Goal: Transaction & Acquisition: Purchase product/service

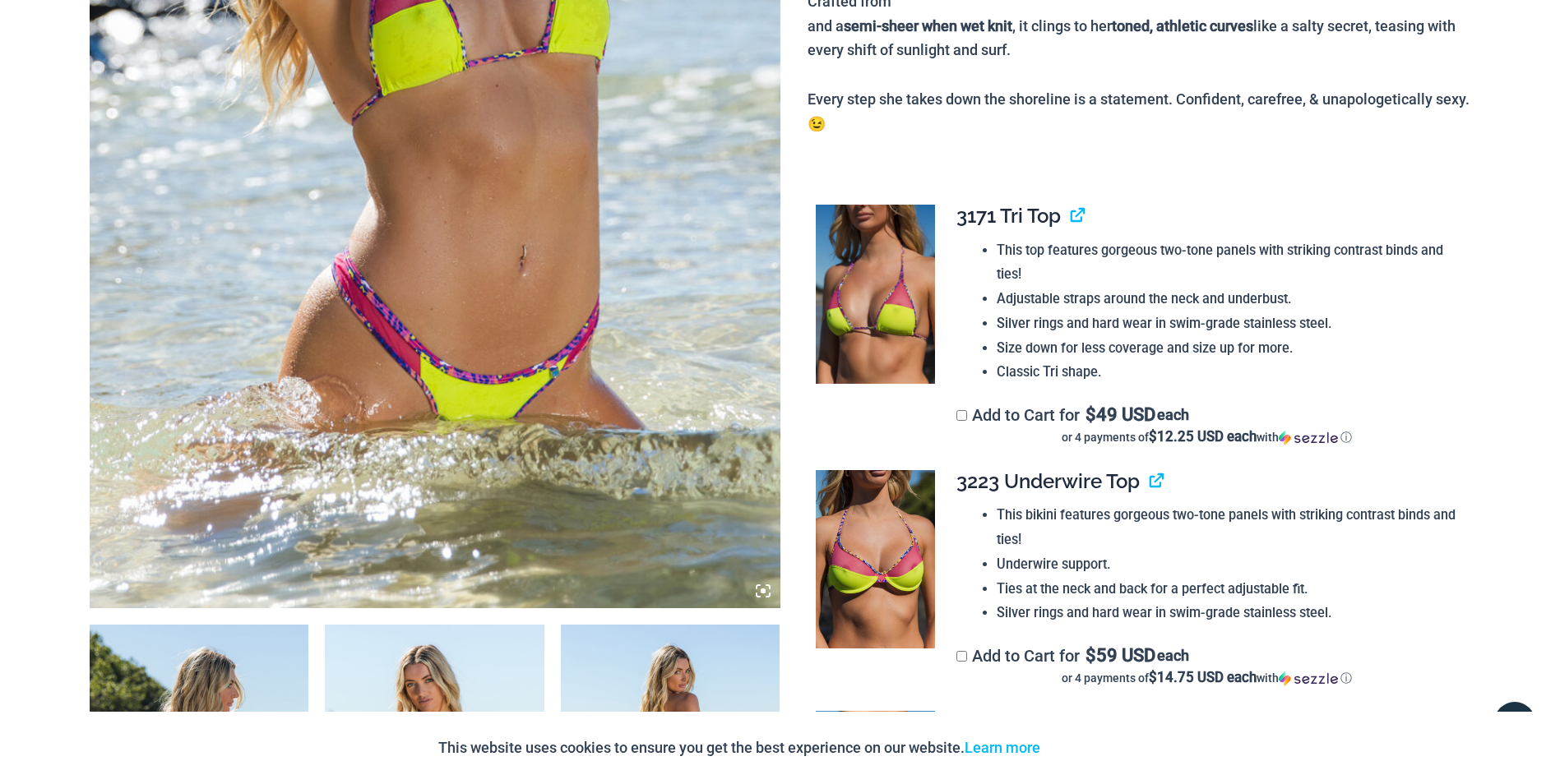
scroll to position [822, 0]
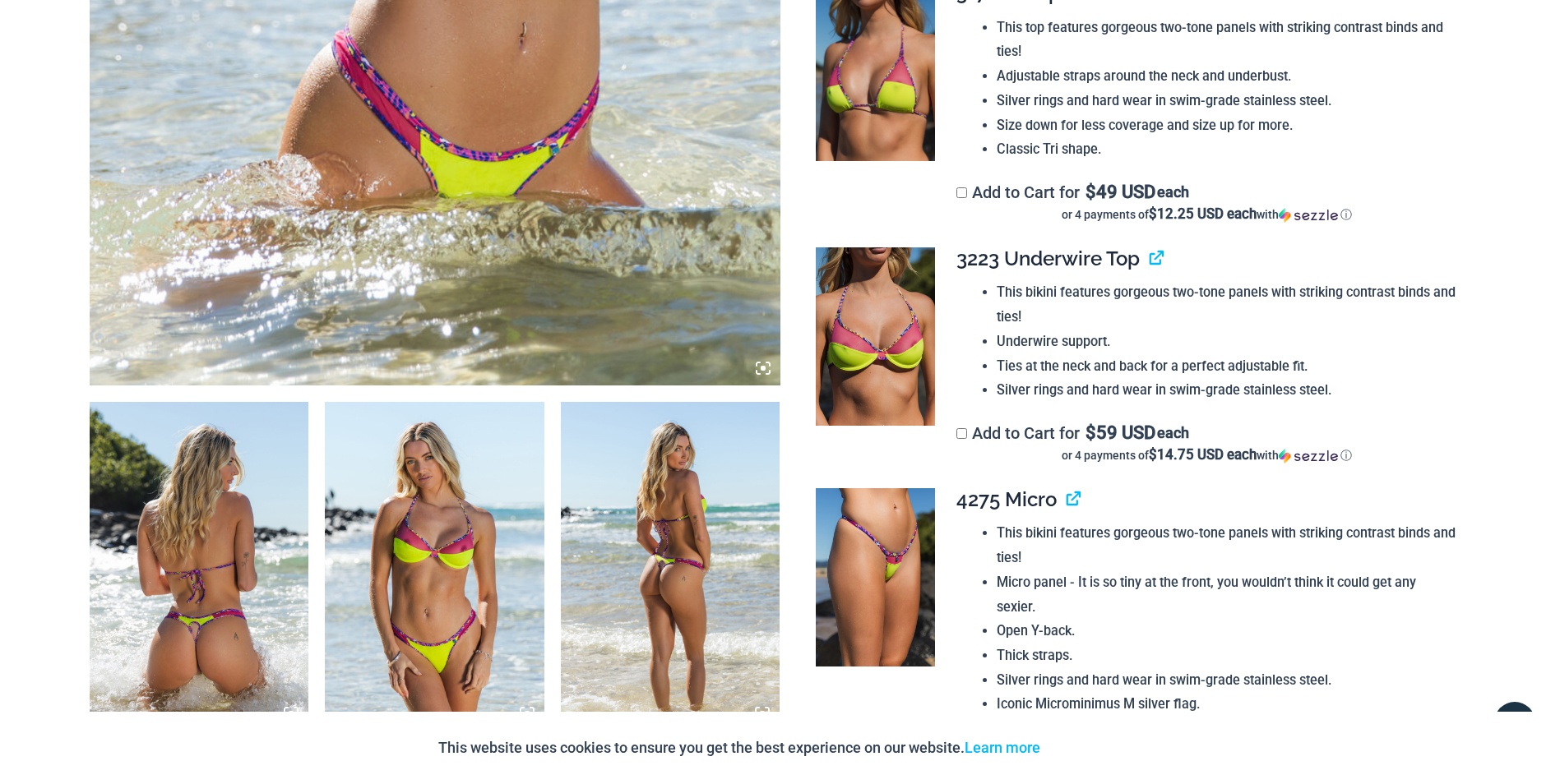
click at [222, 517] on img at bounding box center [198, 565] width 220 height 329
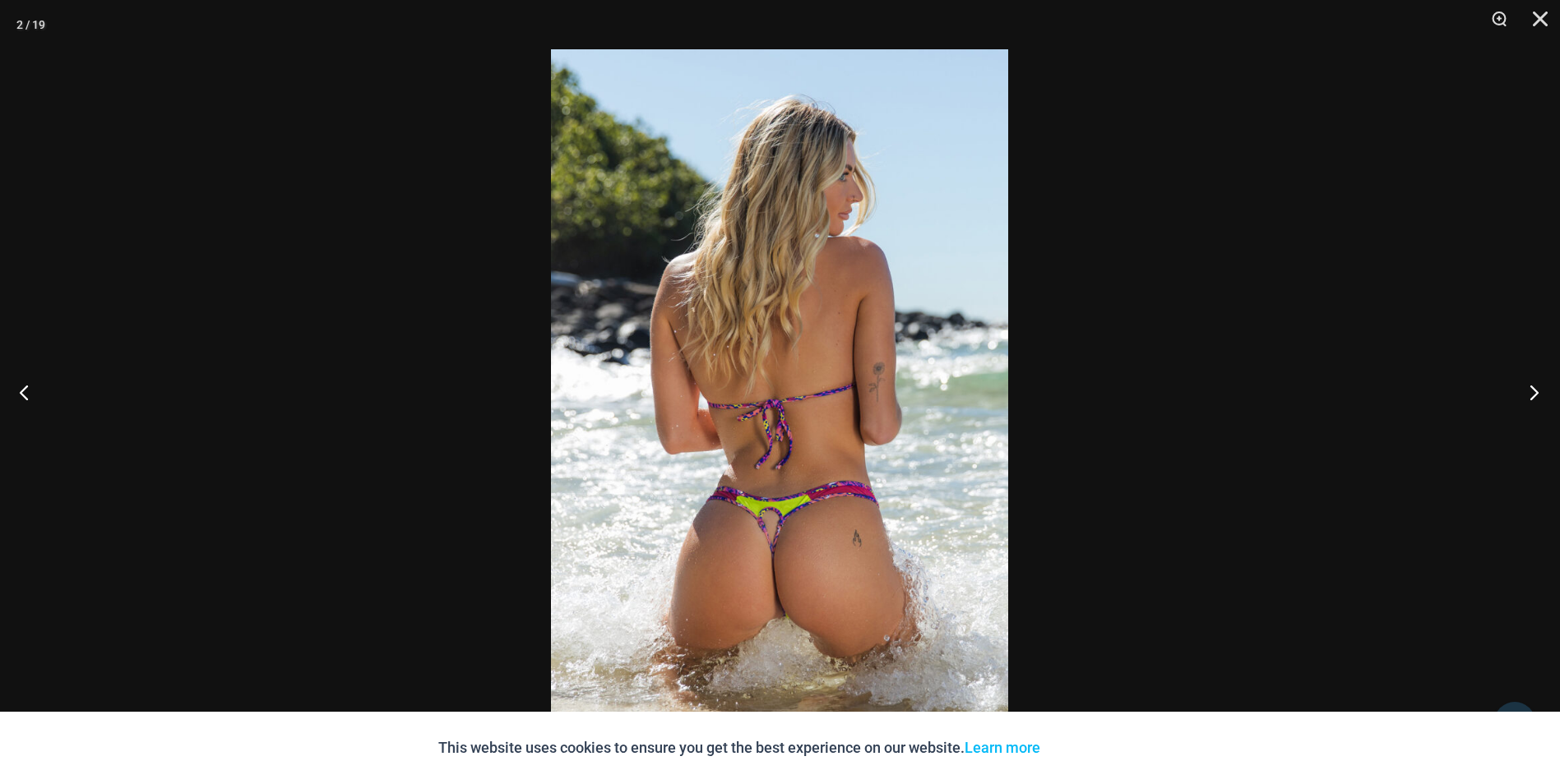
click at [1544, 392] on button "Next" at bounding box center [1528, 392] width 61 height 82
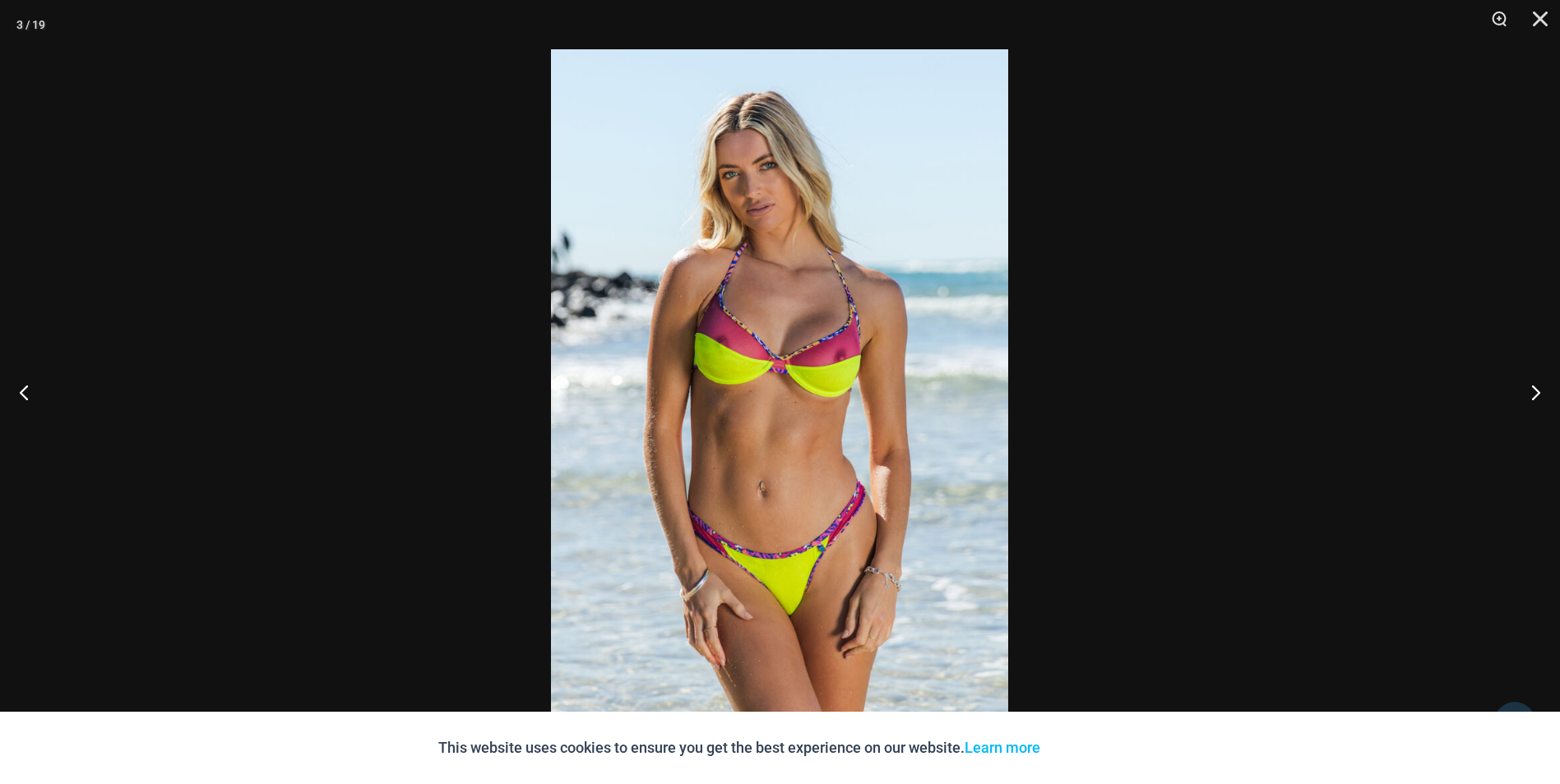
click at [1538, 395] on button "Next" at bounding box center [1528, 392] width 61 height 82
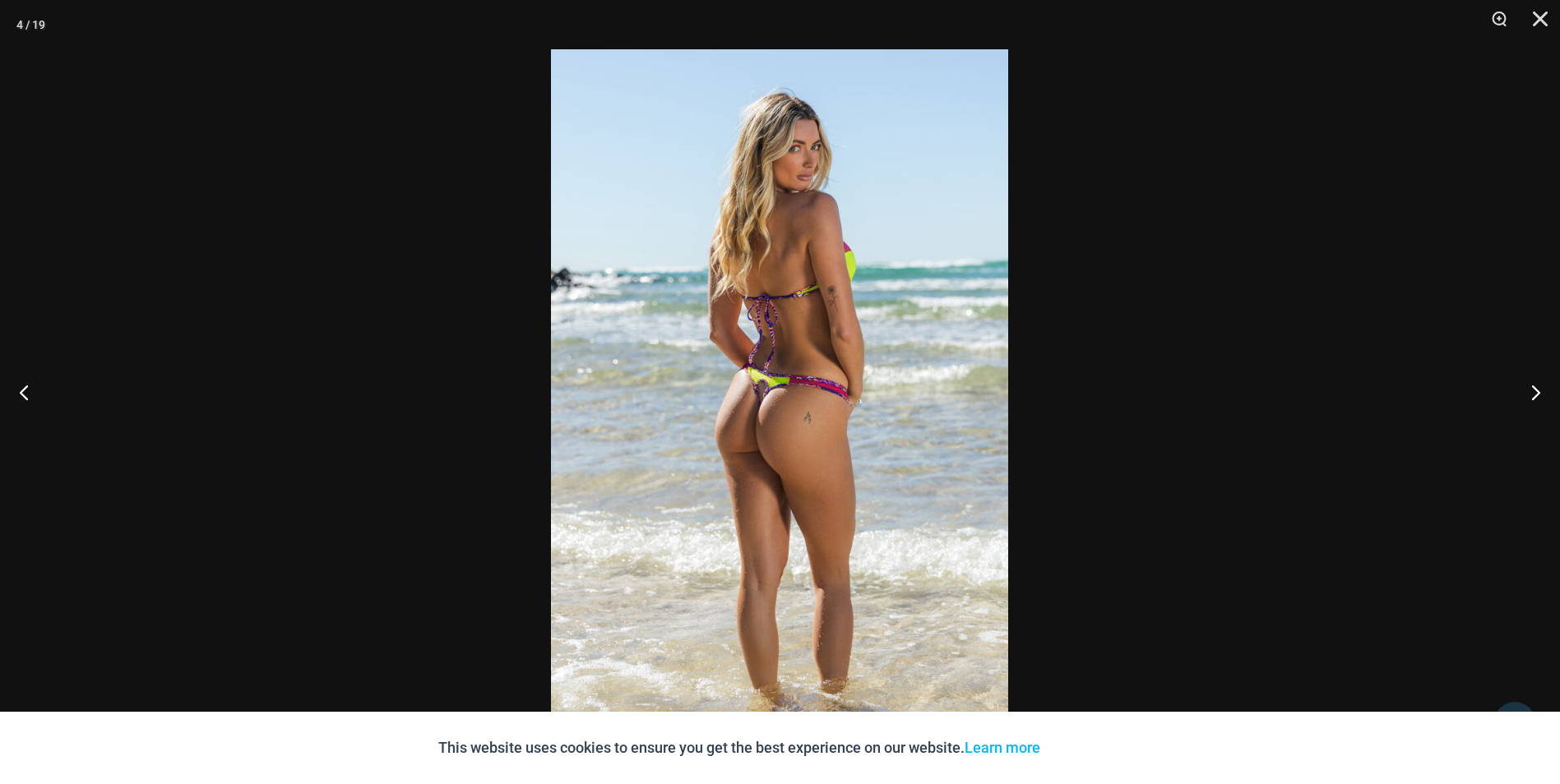
click at [1538, 395] on button "Next" at bounding box center [1528, 392] width 61 height 82
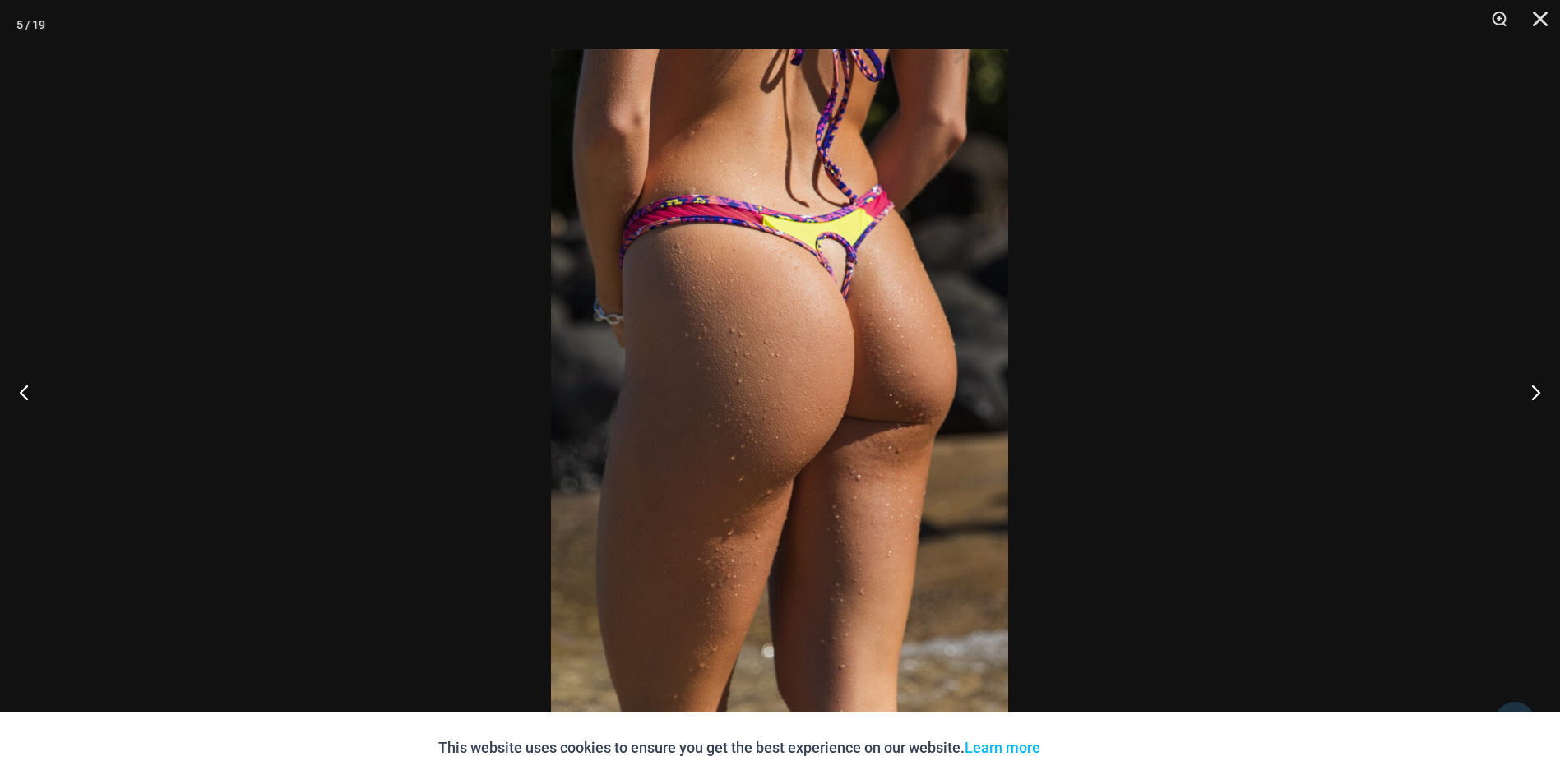
click at [1538, 395] on button "Next" at bounding box center [1528, 392] width 61 height 82
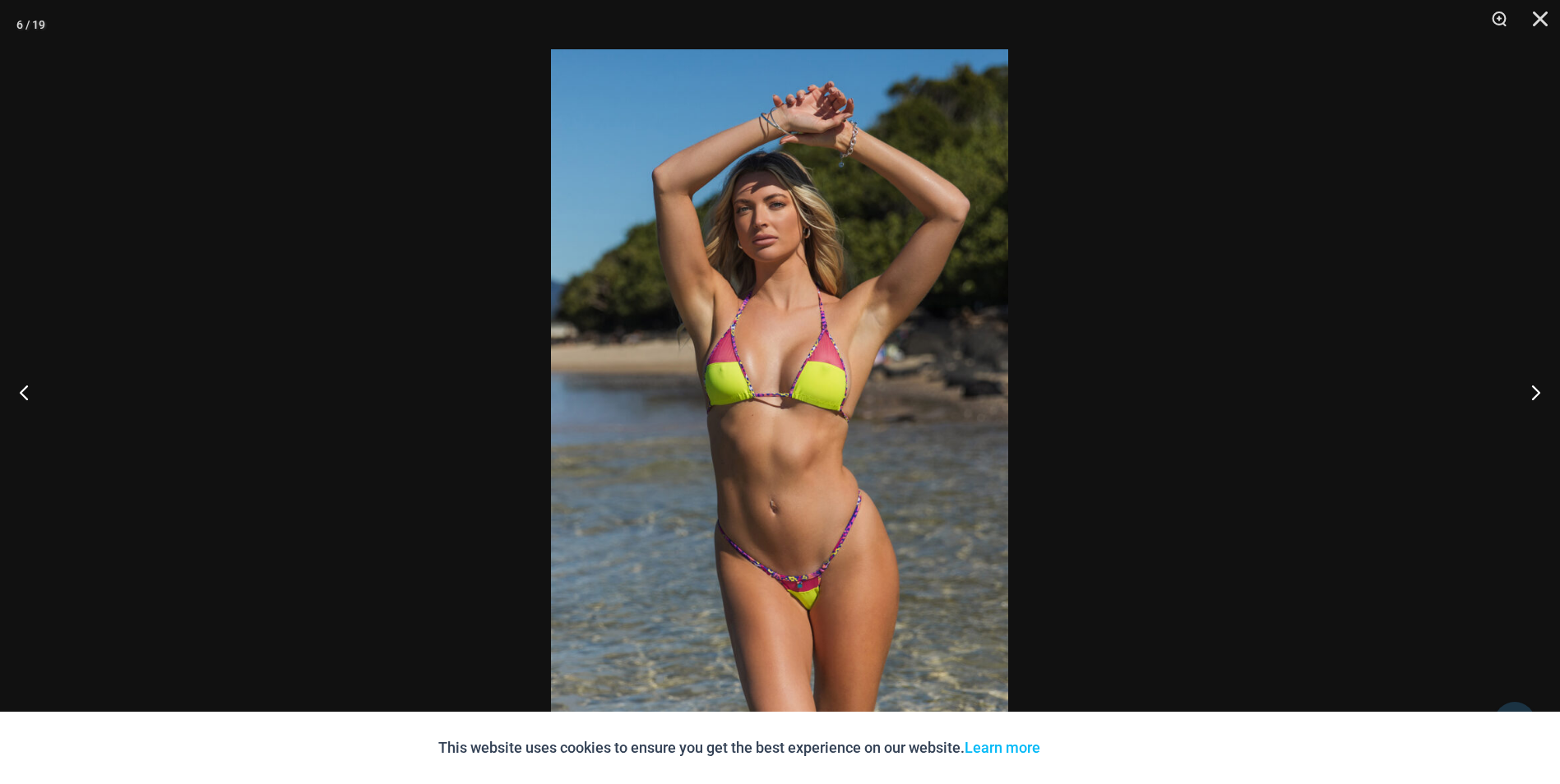
click at [1538, 395] on button "Next" at bounding box center [1528, 392] width 61 height 82
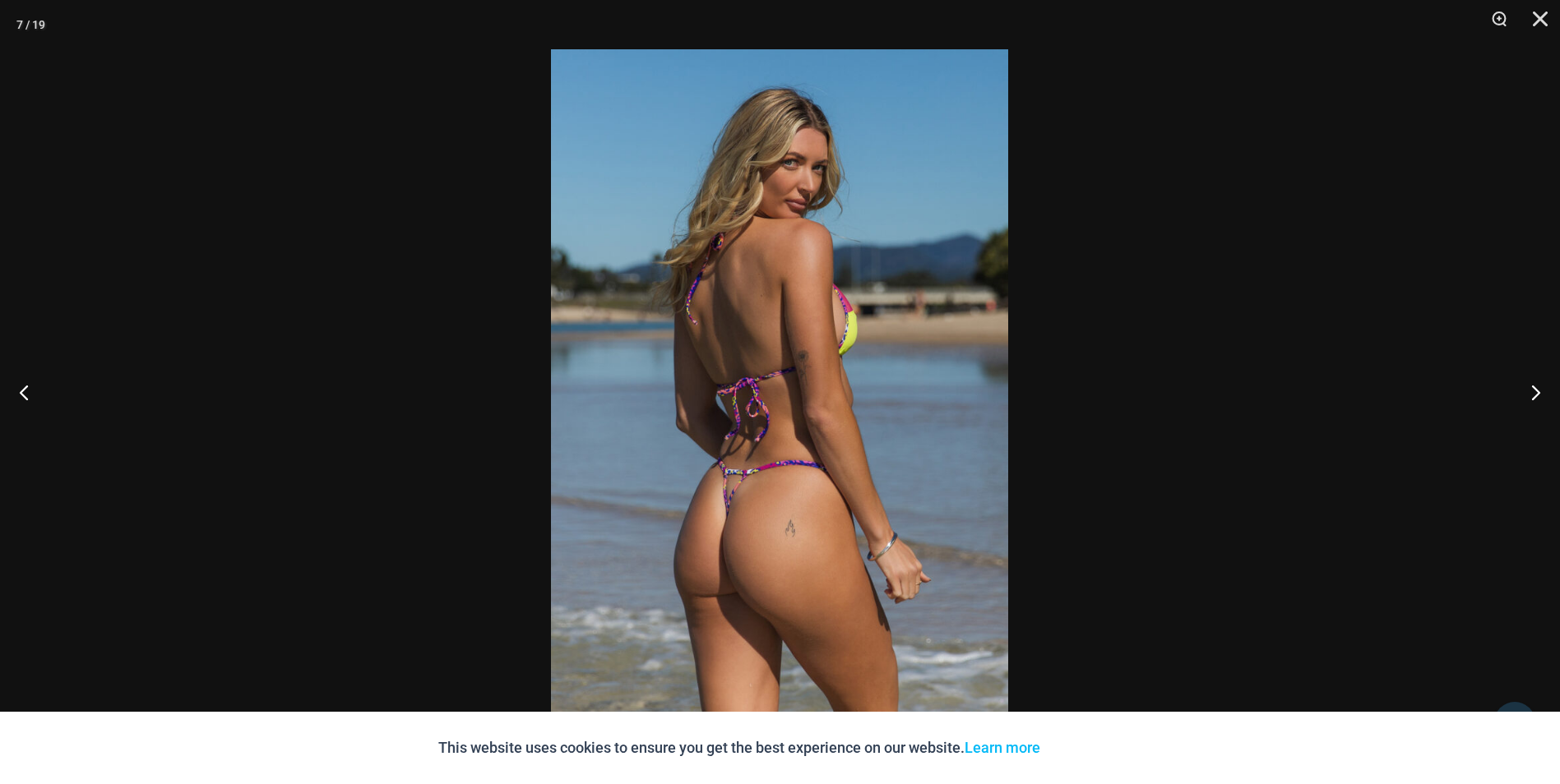
click at [1538, 395] on button "Next" at bounding box center [1528, 392] width 61 height 82
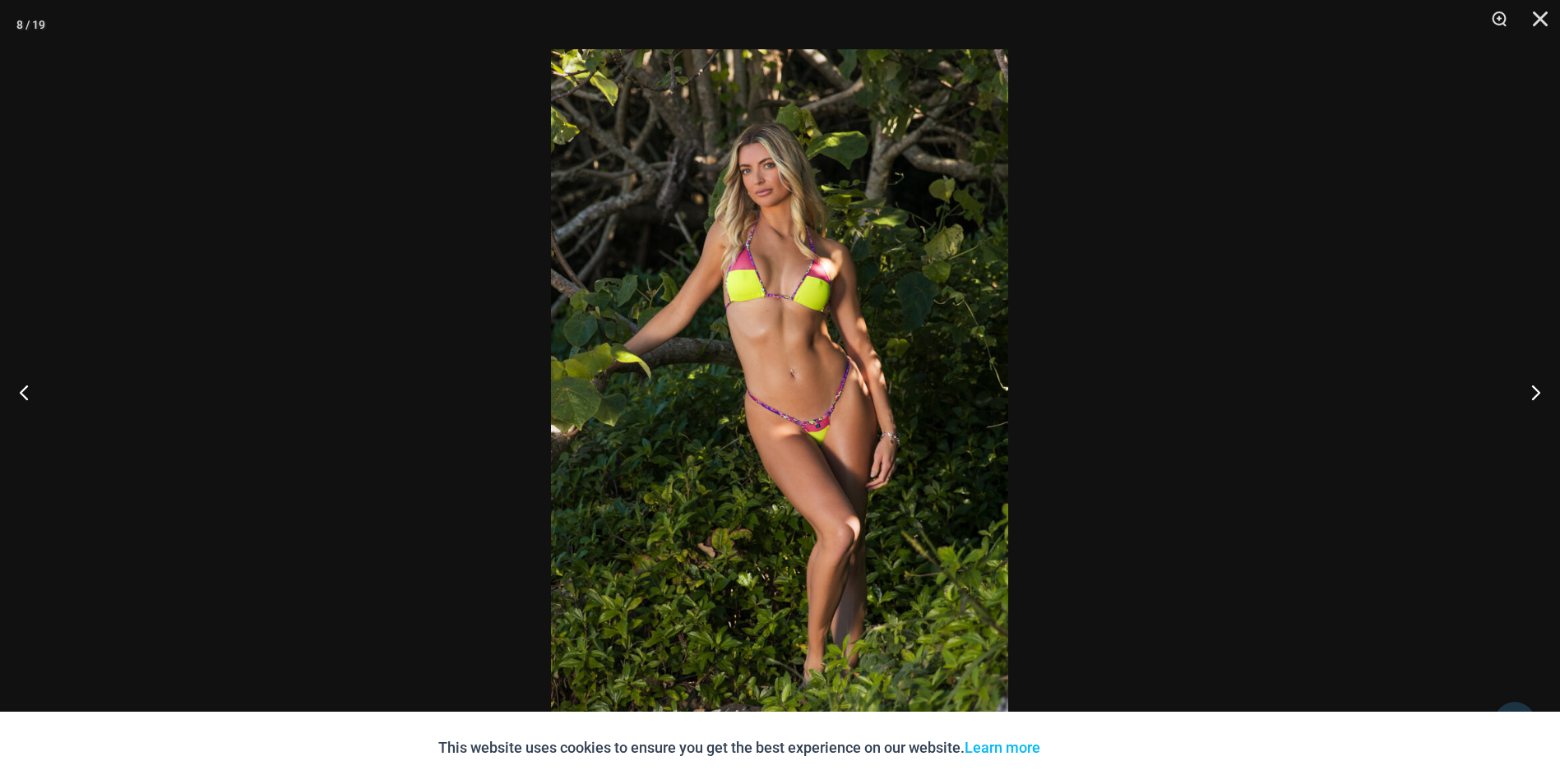
click at [1538, 395] on button "Next" at bounding box center [1528, 392] width 61 height 82
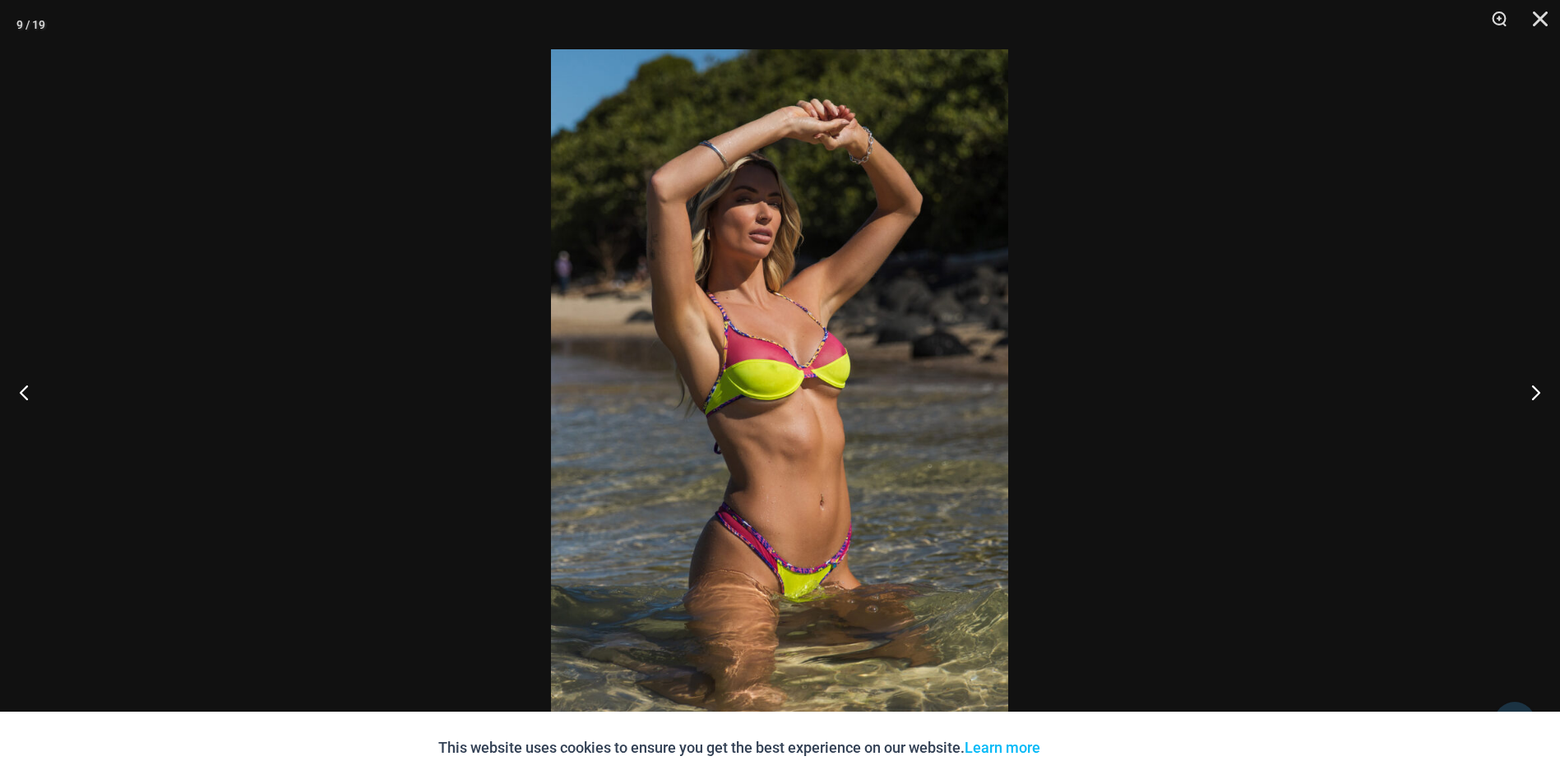
click at [1538, 395] on button "Next" at bounding box center [1528, 392] width 61 height 82
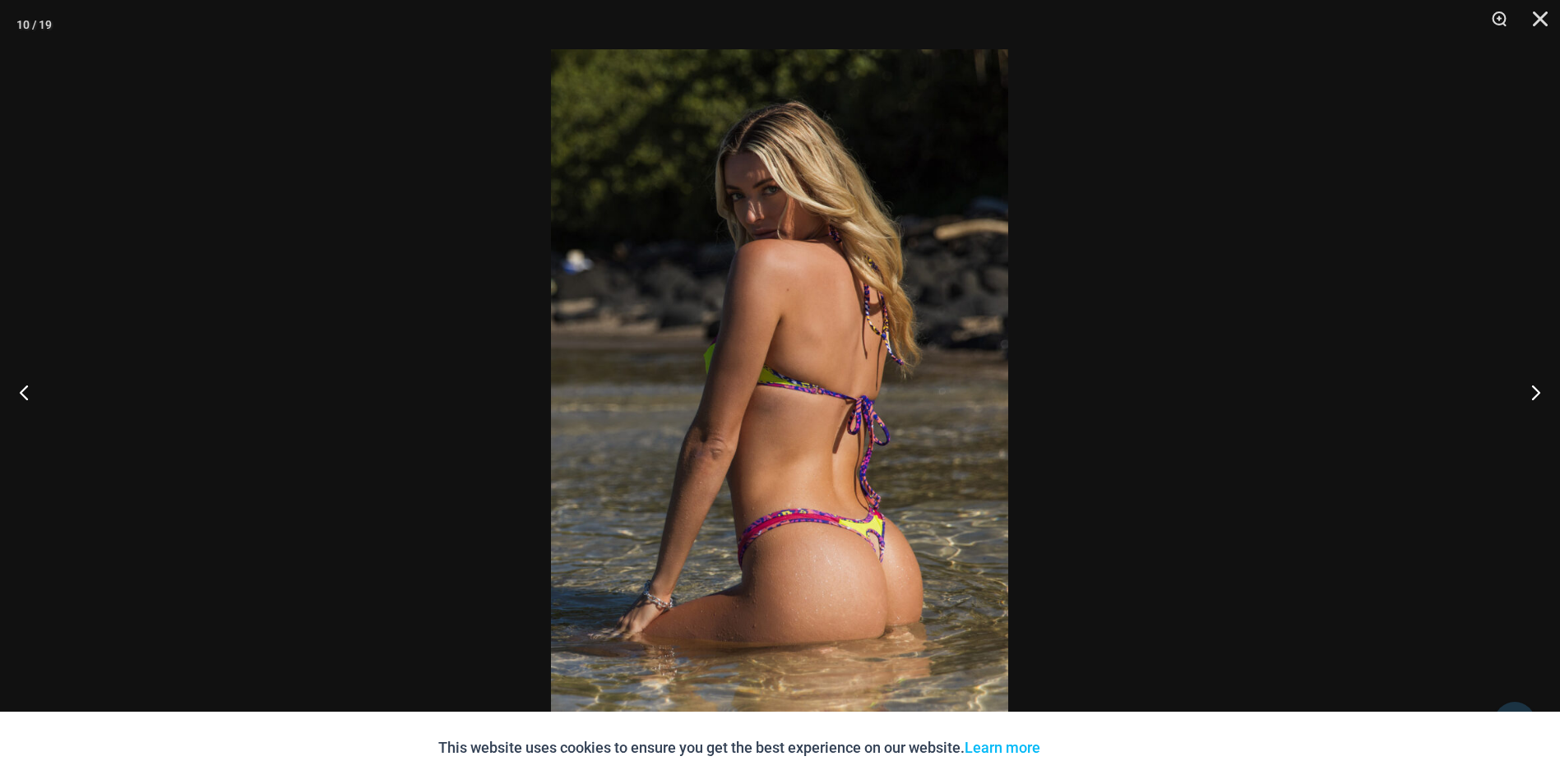
click at [1538, 395] on button "Next" at bounding box center [1528, 392] width 61 height 82
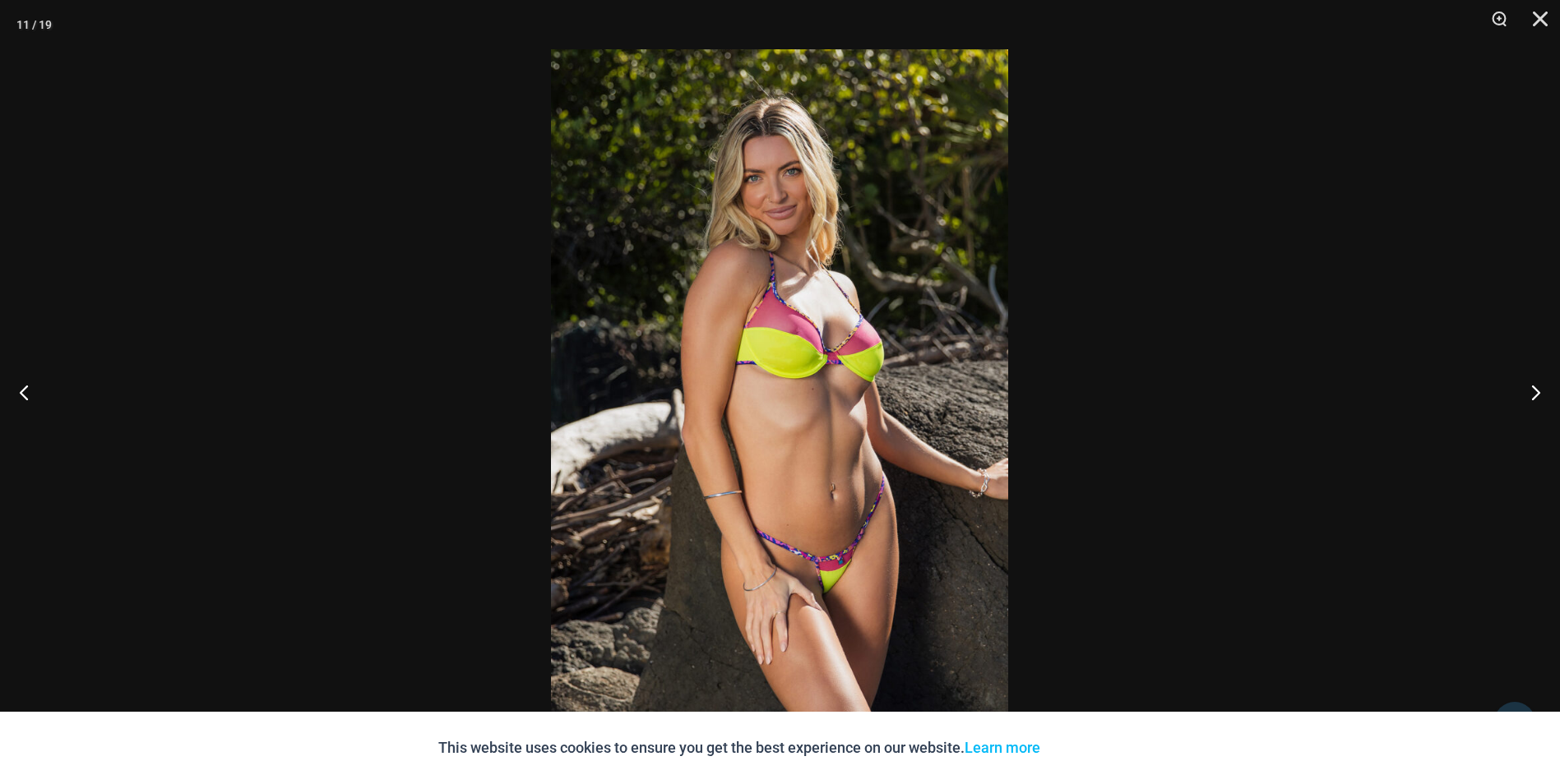
click at [1538, 395] on button "Next" at bounding box center [1528, 392] width 61 height 82
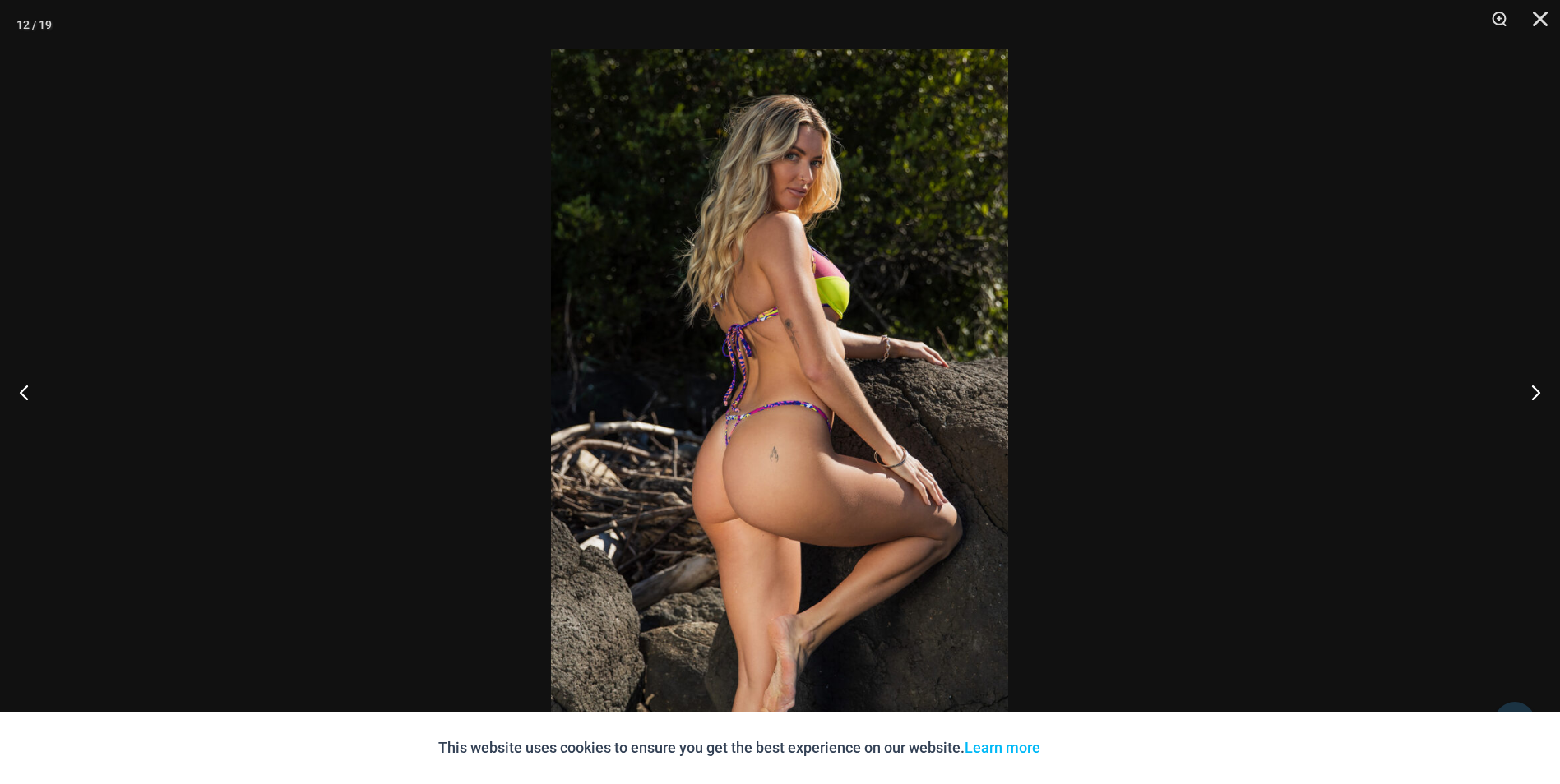
click at [1538, 395] on button "Next" at bounding box center [1528, 392] width 61 height 82
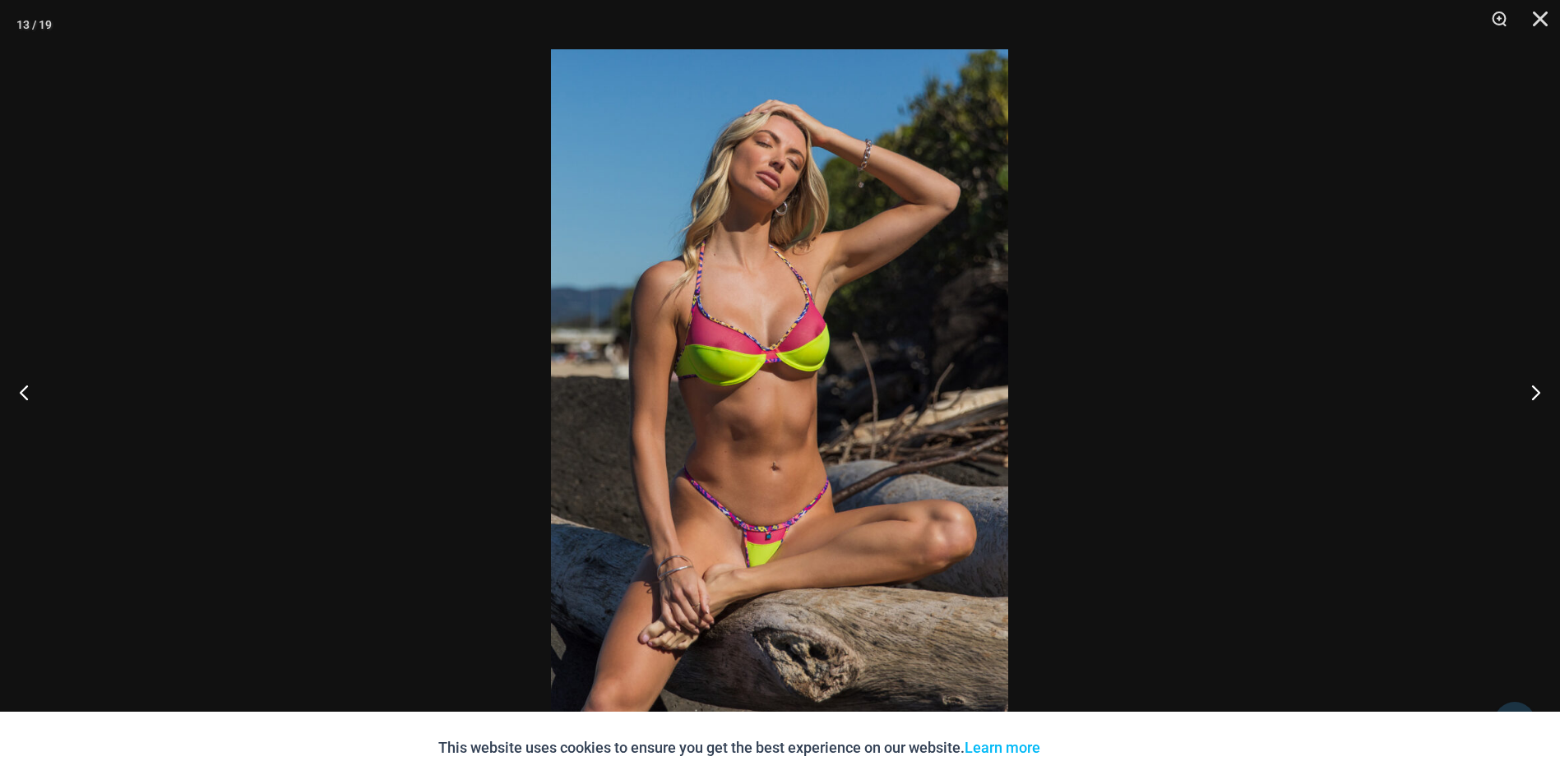
click at [1538, 395] on button "Next" at bounding box center [1528, 392] width 61 height 82
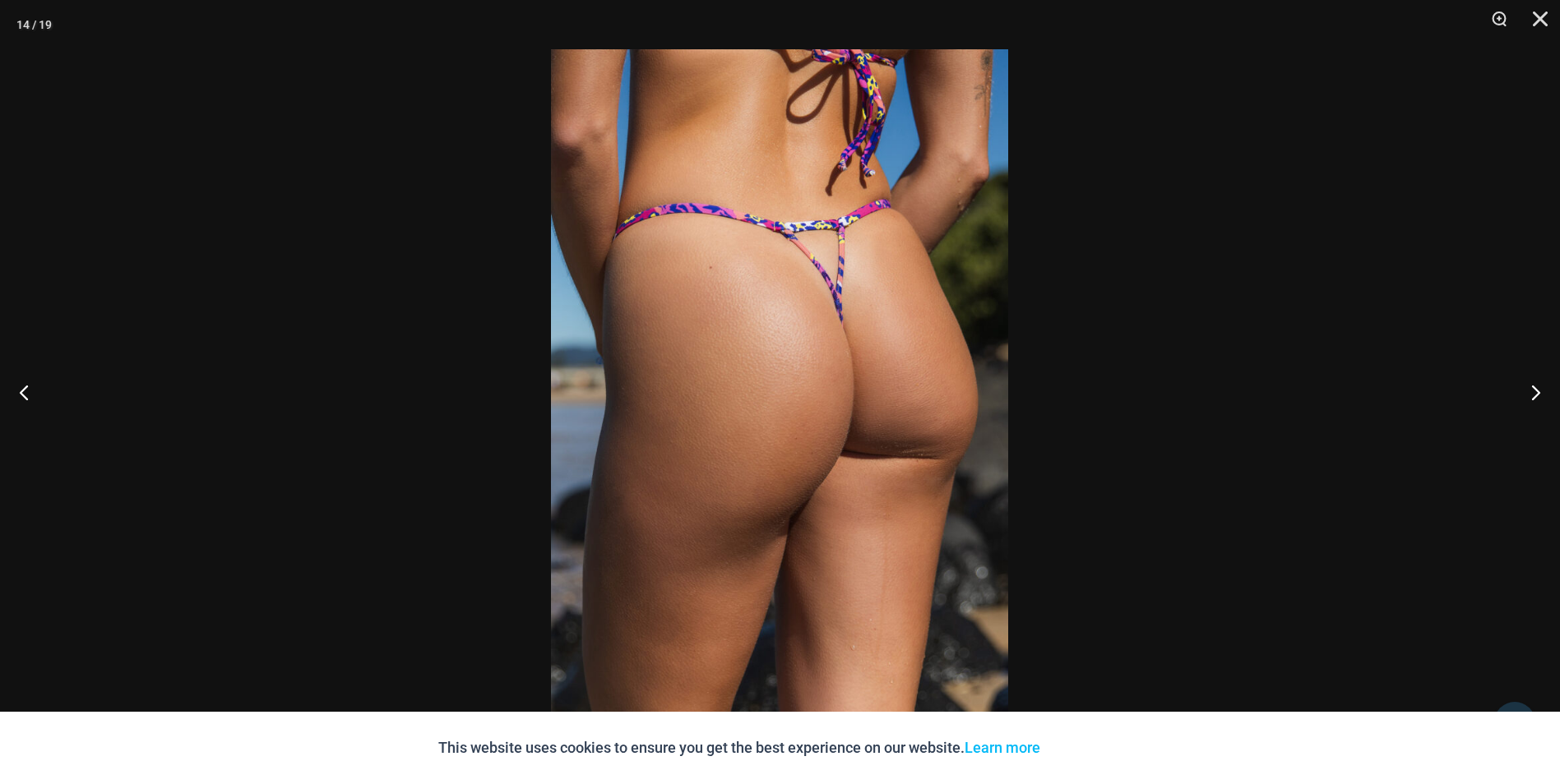
click at [1538, 395] on button "Next" at bounding box center [1528, 392] width 61 height 82
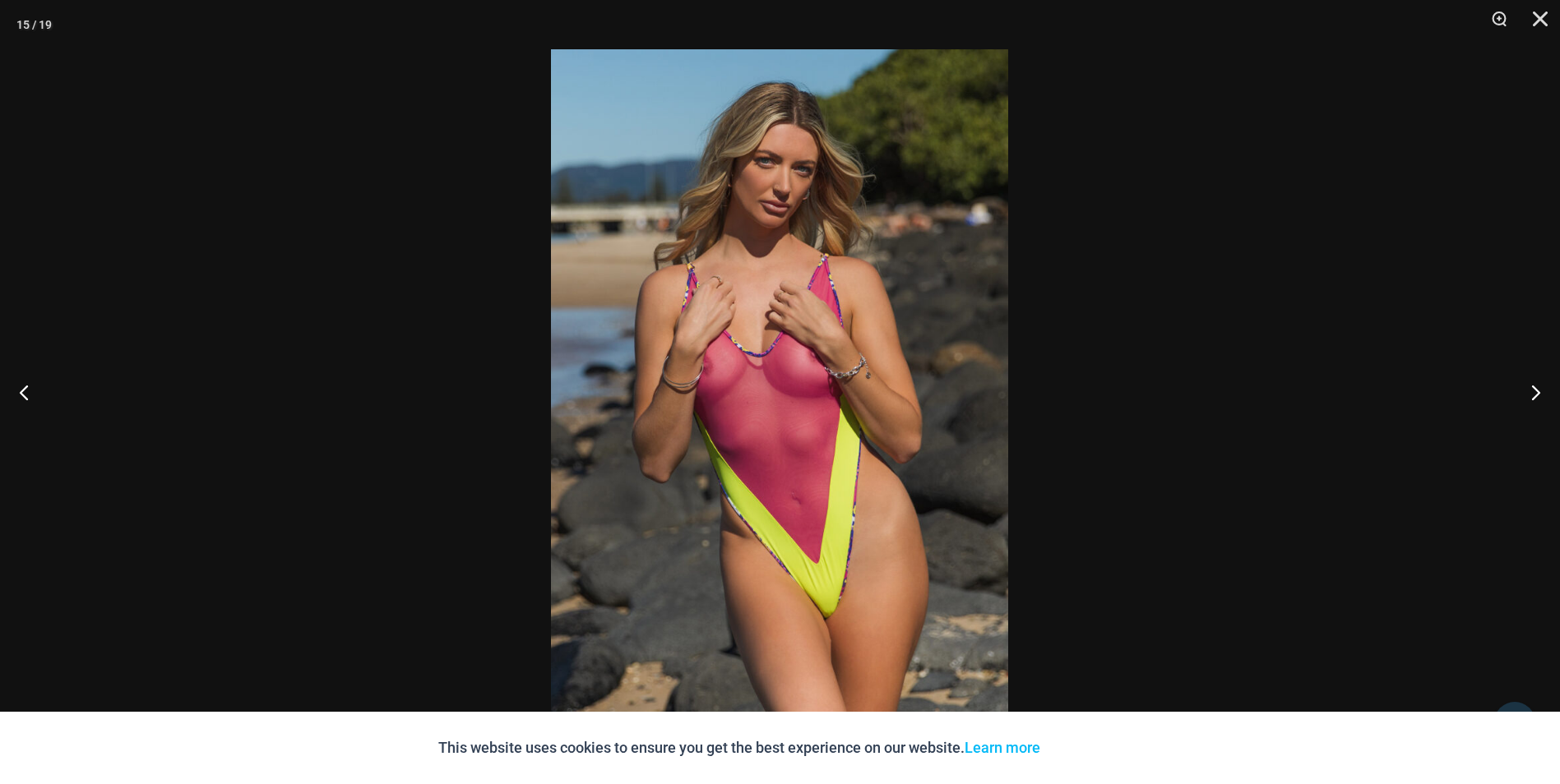
click at [1537, 388] on button "Next" at bounding box center [1528, 392] width 61 height 82
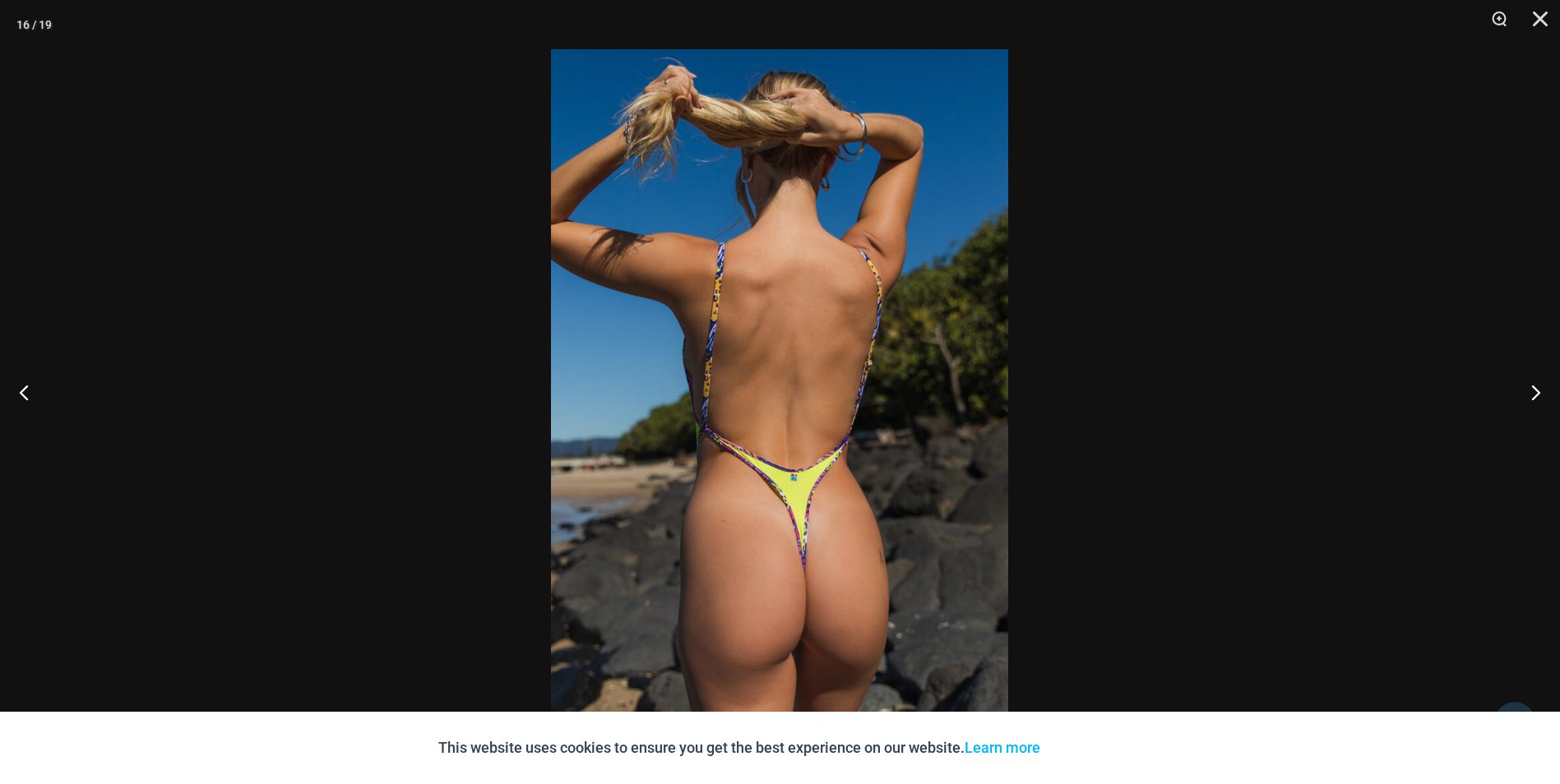
click at [1537, 388] on button "Next" at bounding box center [1528, 392] width 61 height 82
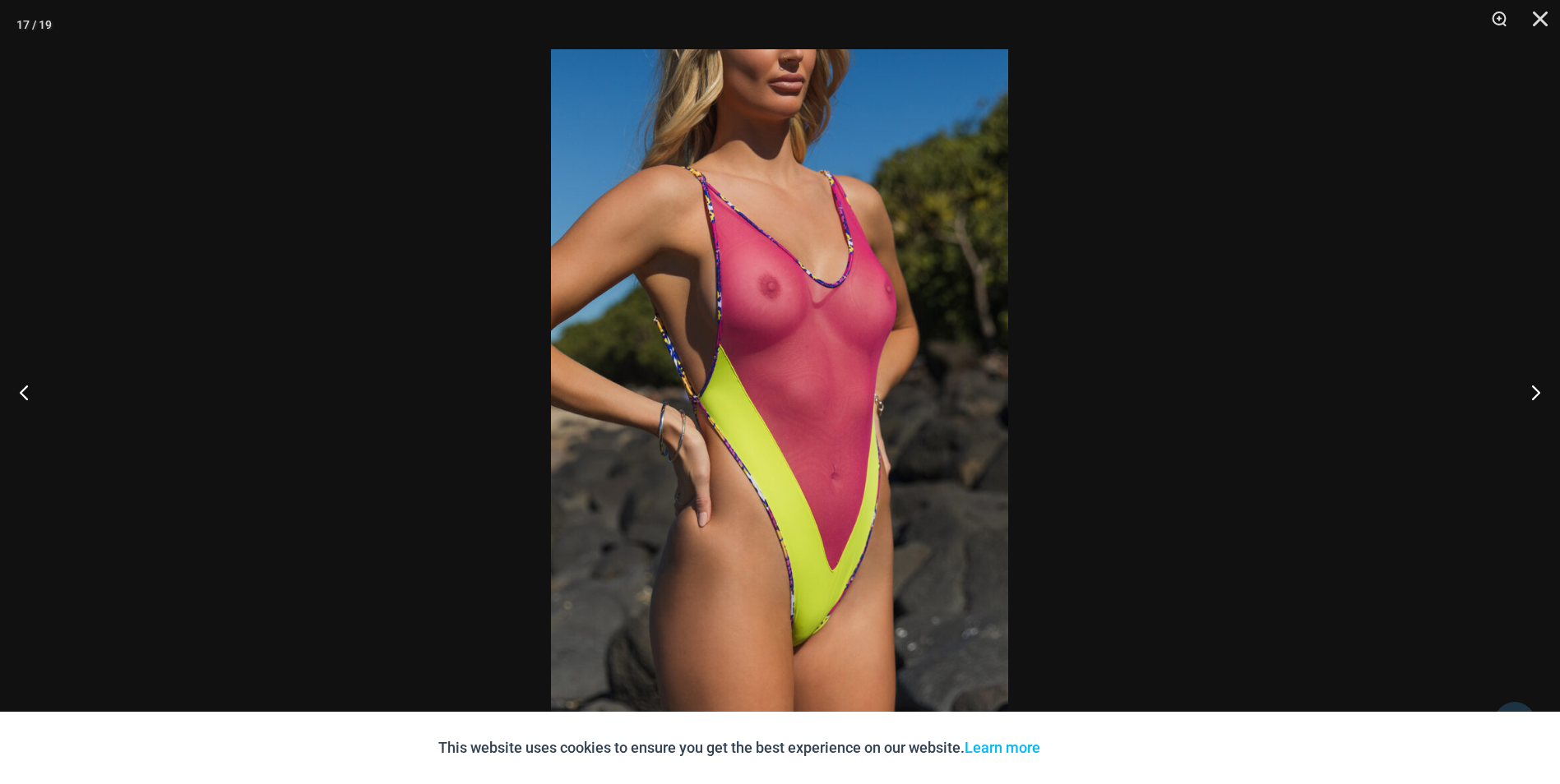
click at [1537, 388] on button "Next" at bounding box center [1528, 392] width 61 height 82
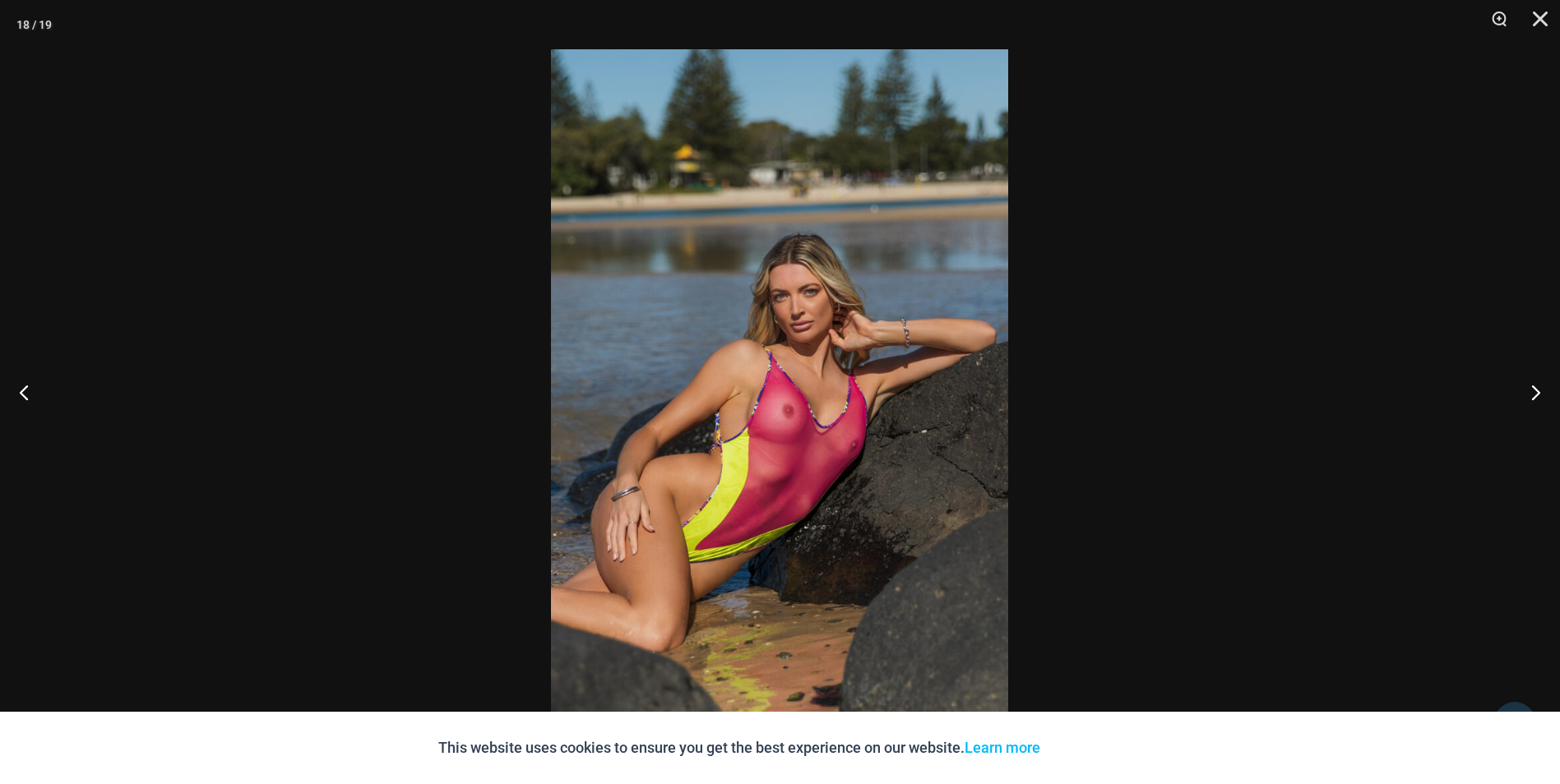
click at [1532, 386] on button "Next" at bounding box center [1528, 392] width 61 height 82
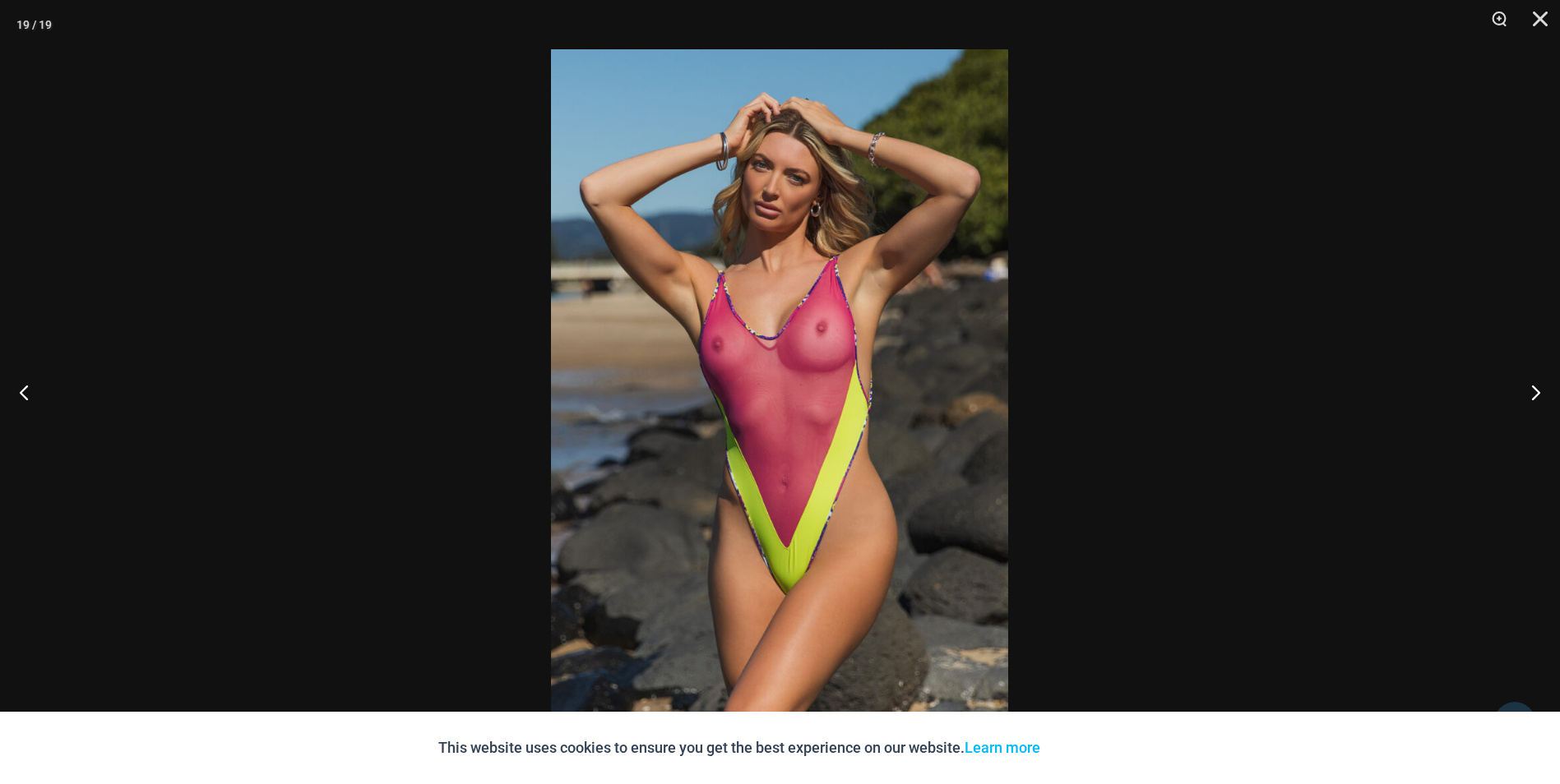
click at [1544, 390] on button "Next" at bounding box center [1528, 392] width 61 height 82
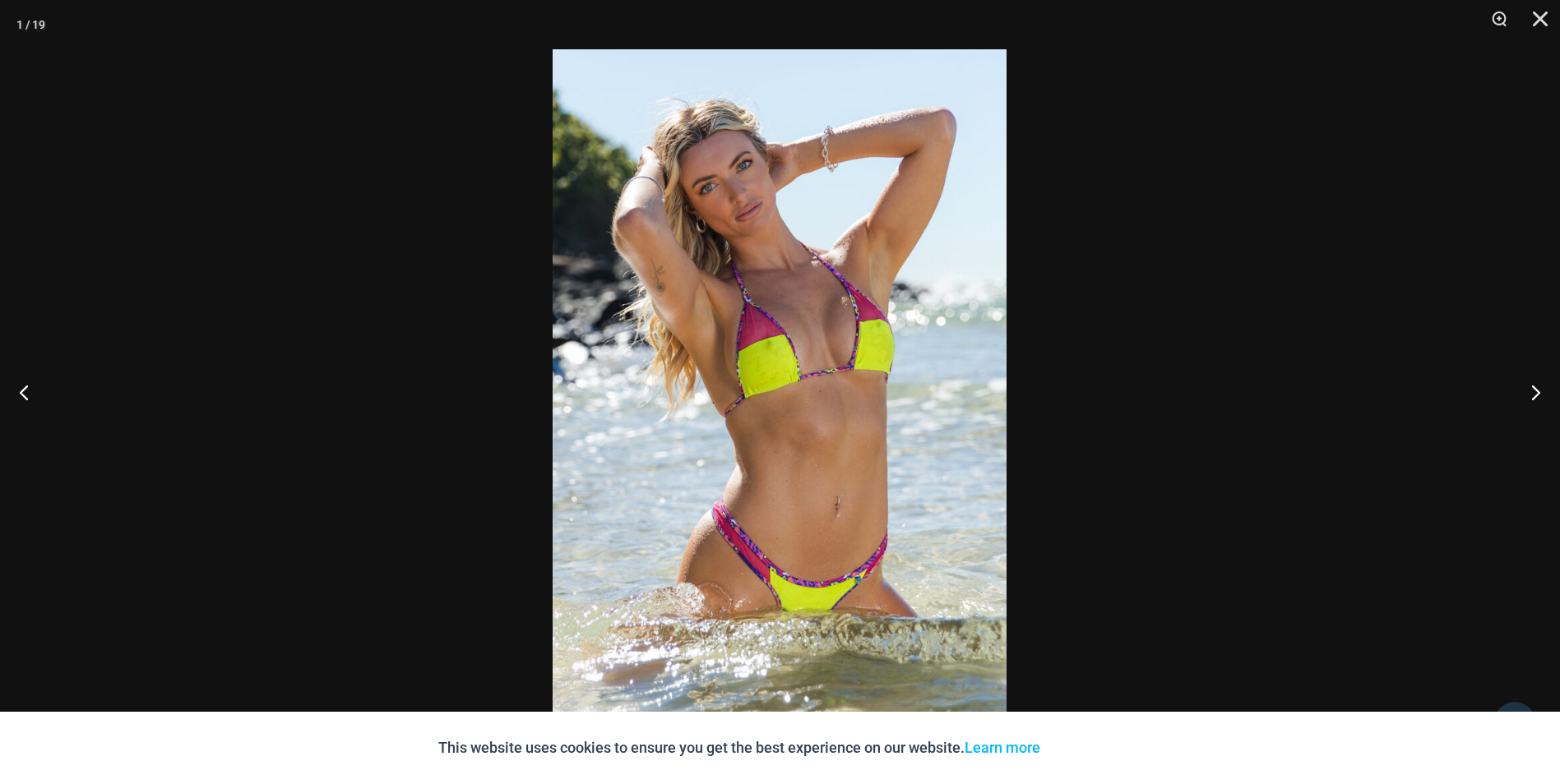
click at [1544, 390] on button "Next" at bounding box center [1528, 392] width 61 height 82
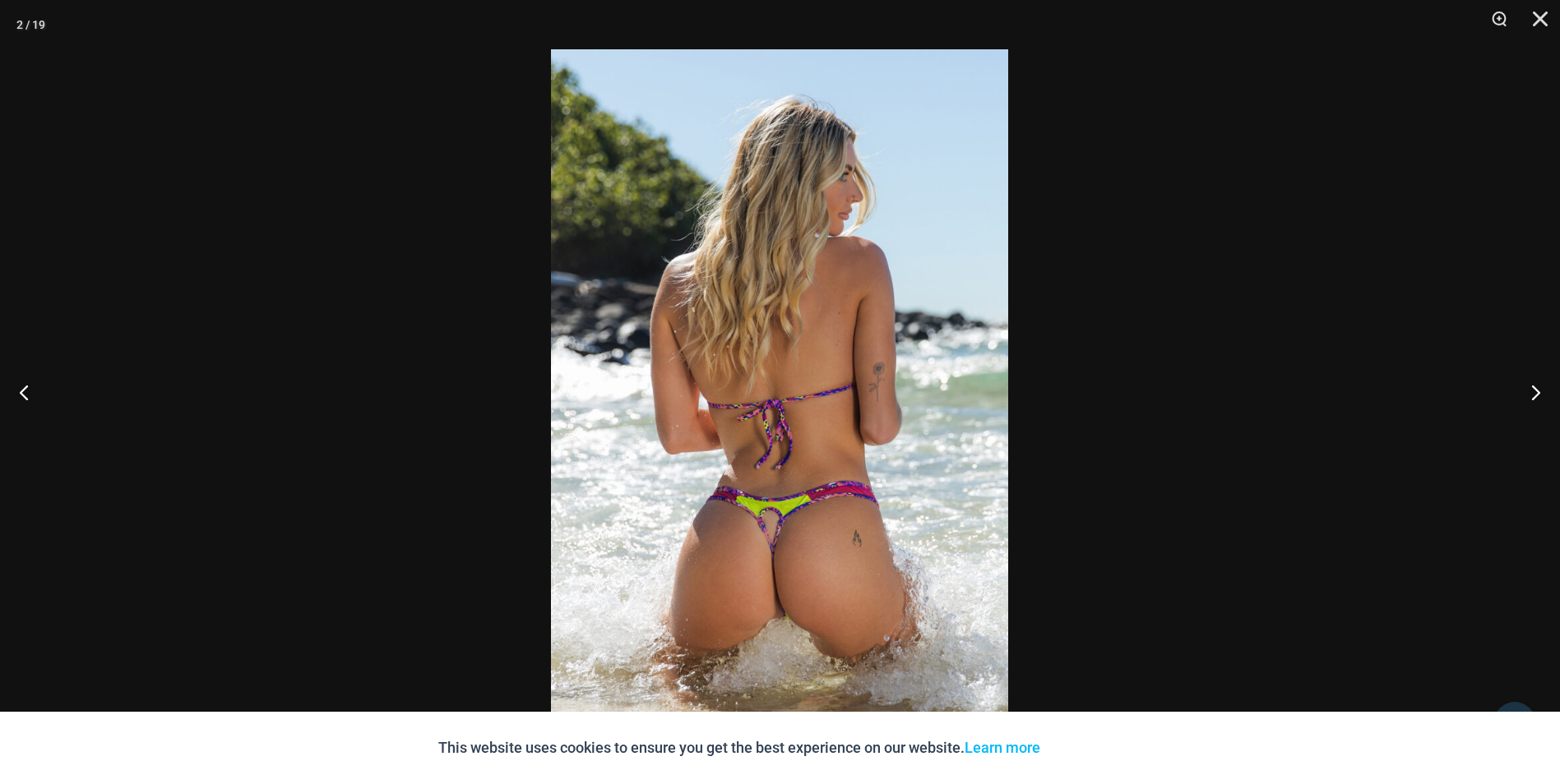
click at [1544, 390] on button "Next" at bounding box center [1528, 392] width 61 height 82
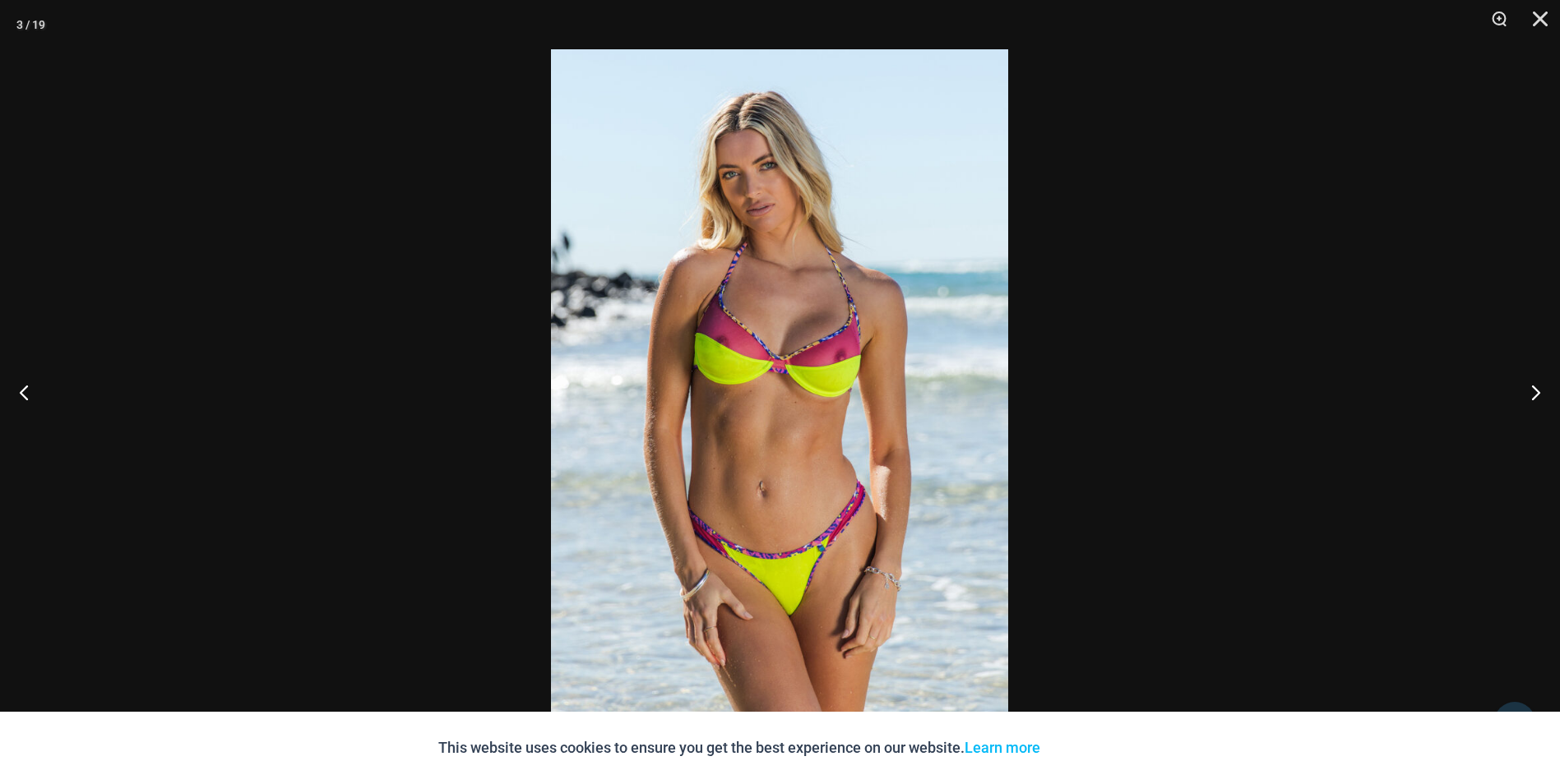
click at [1544, 390] on button "Next" at bounding box center [1528, 392] width 61 height 82
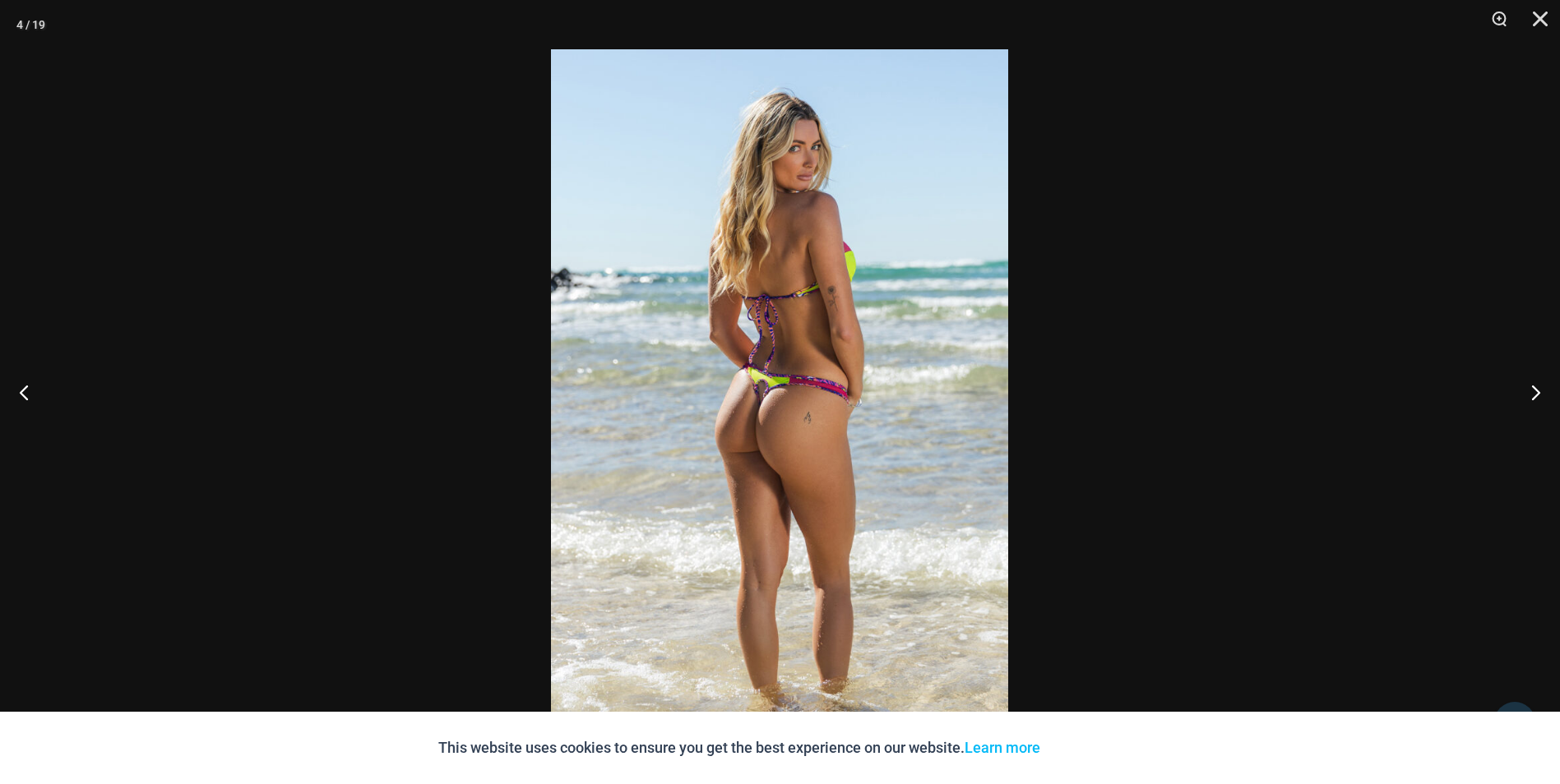
click at [1544, 390] on button "Next" at bounding box center [1528, 392] width 61 height 82
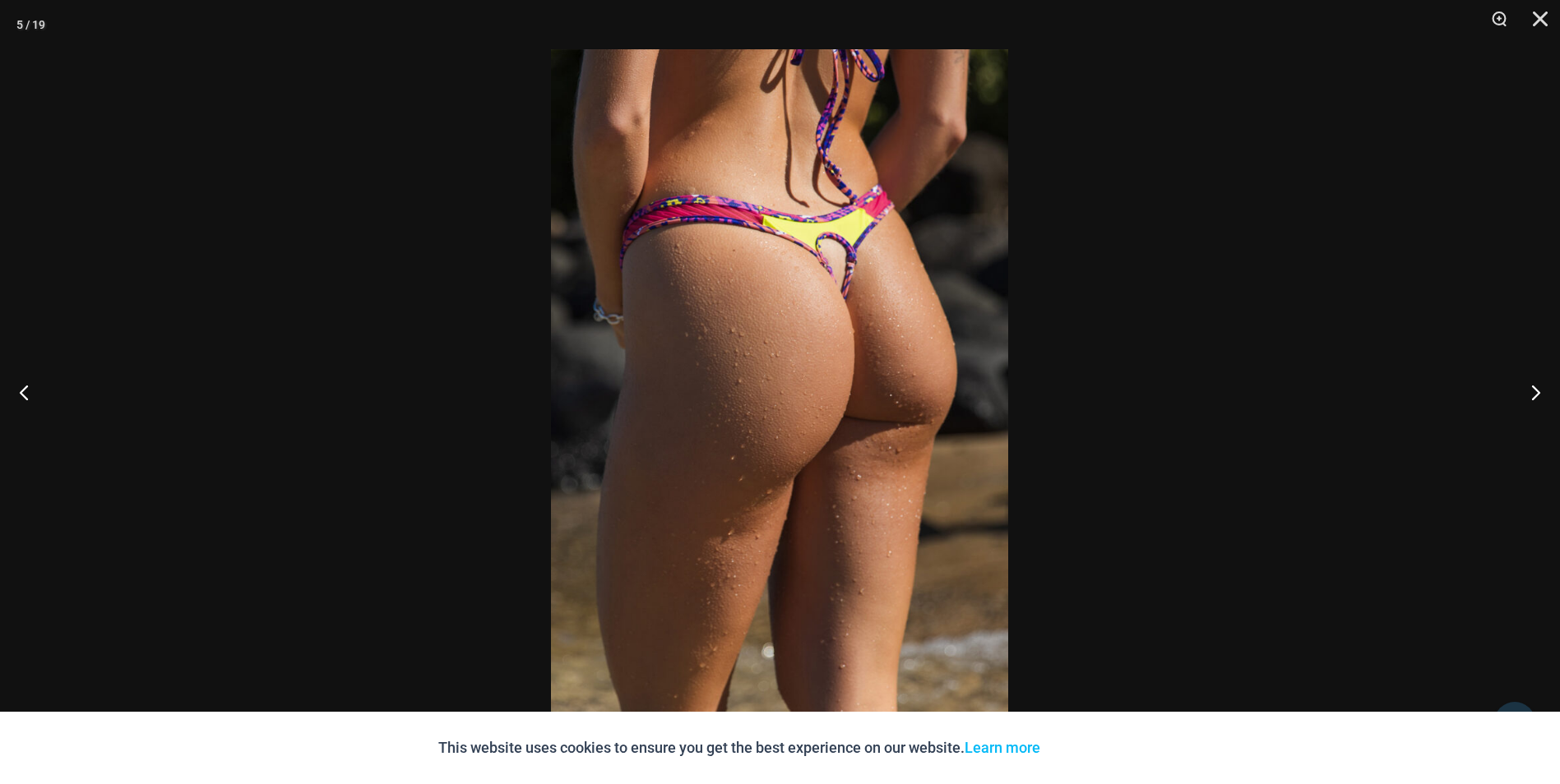
click at [1544, 390] on button "Next" at bounding box center [1528, 392] width 61 height 82
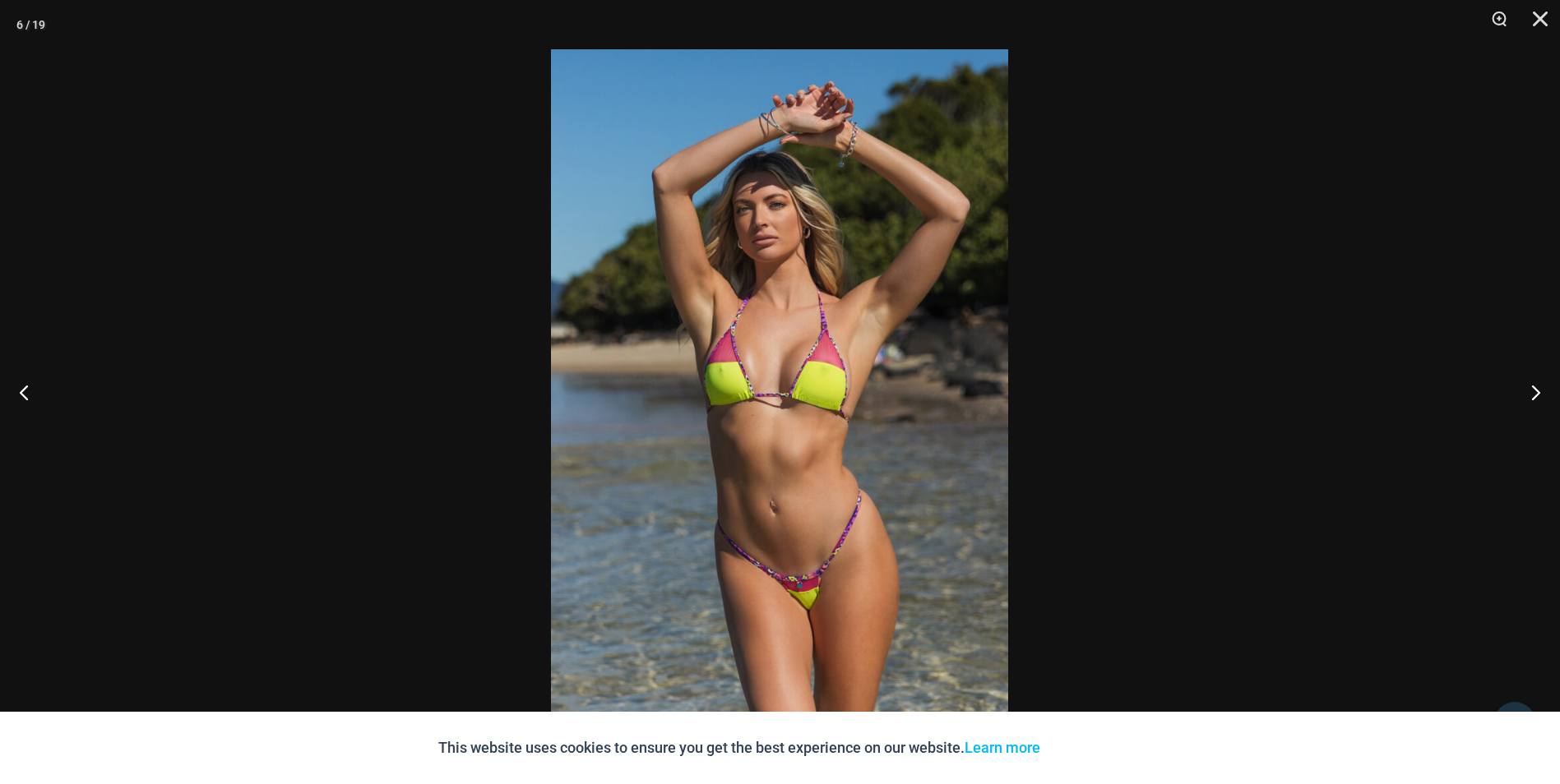
click at [1544, 390] on button "Next" at bounding box center [1528, 392] width 61 height 82
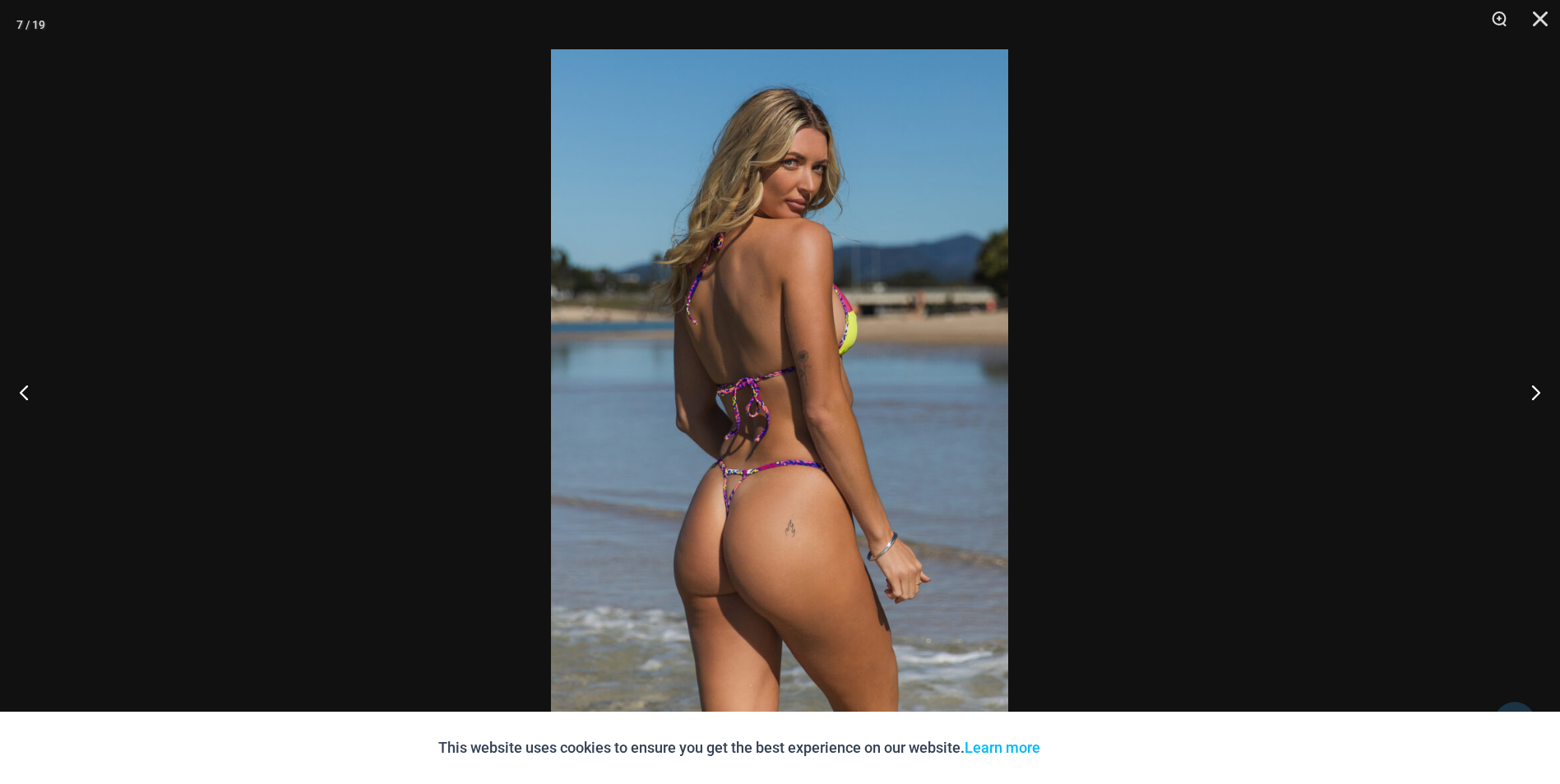
click at [1544, 390] on button "Next" at bounding box center [1528, 392] width 61 height 82
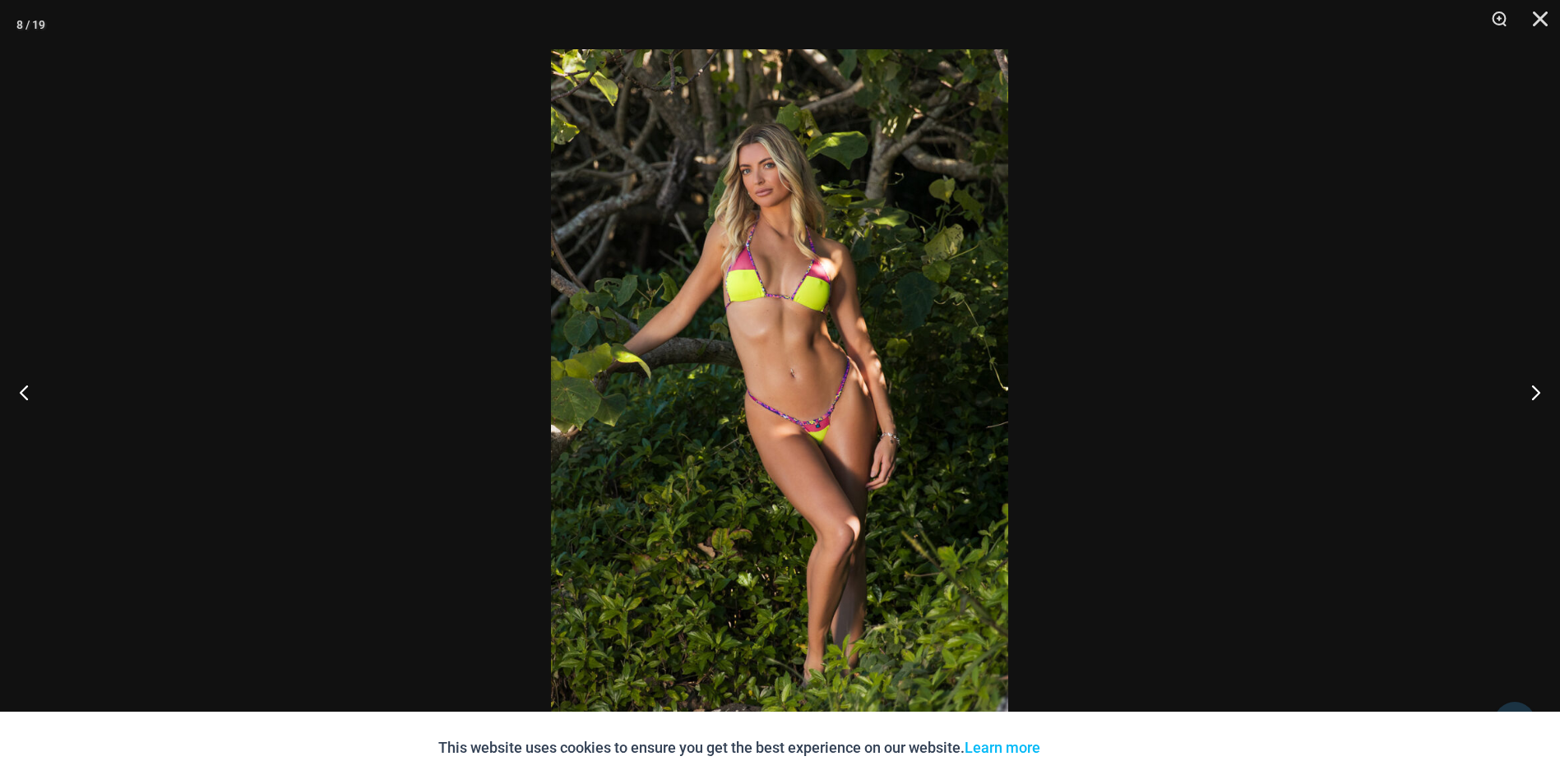
click at [1544, 390] on button "Next" at bounding box center [1528, 392] width 61 height 82
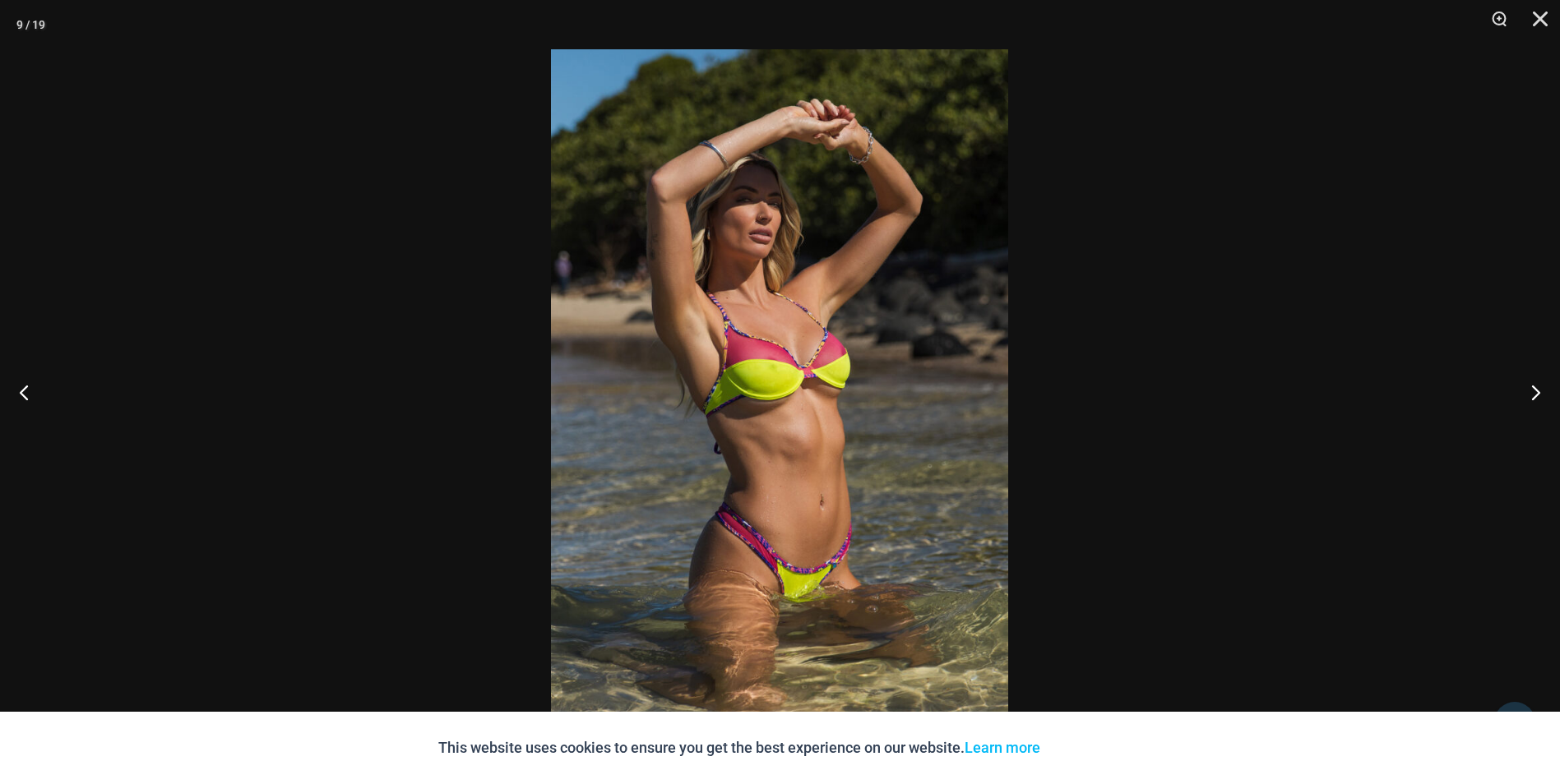
click at [1544, 390] on button "Next" at bounding box center [1528, 392] width 61 height 82
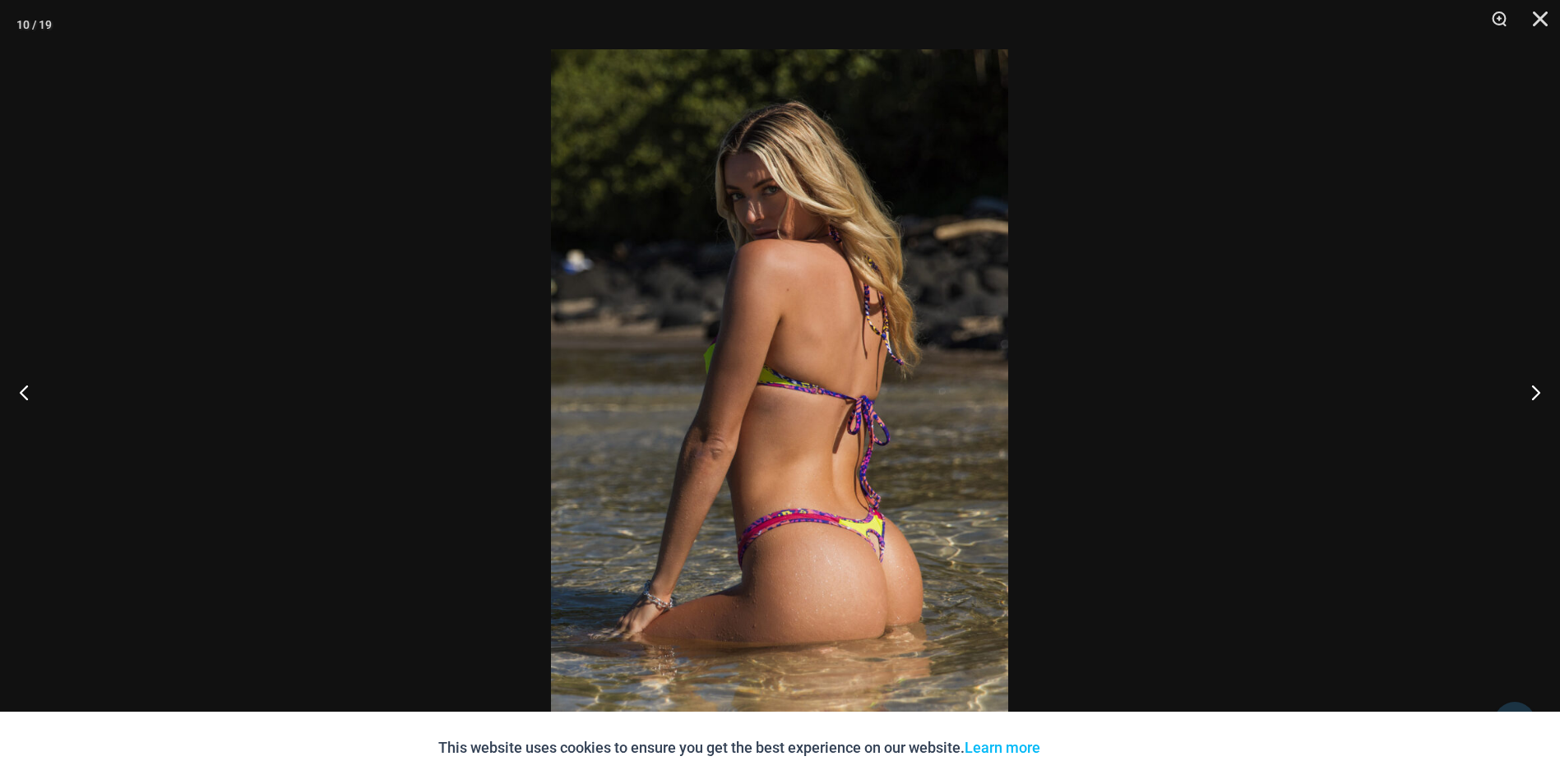
click at [1544, 390] on button "Next" at bounding box center [1528, 392] width 61 height 82
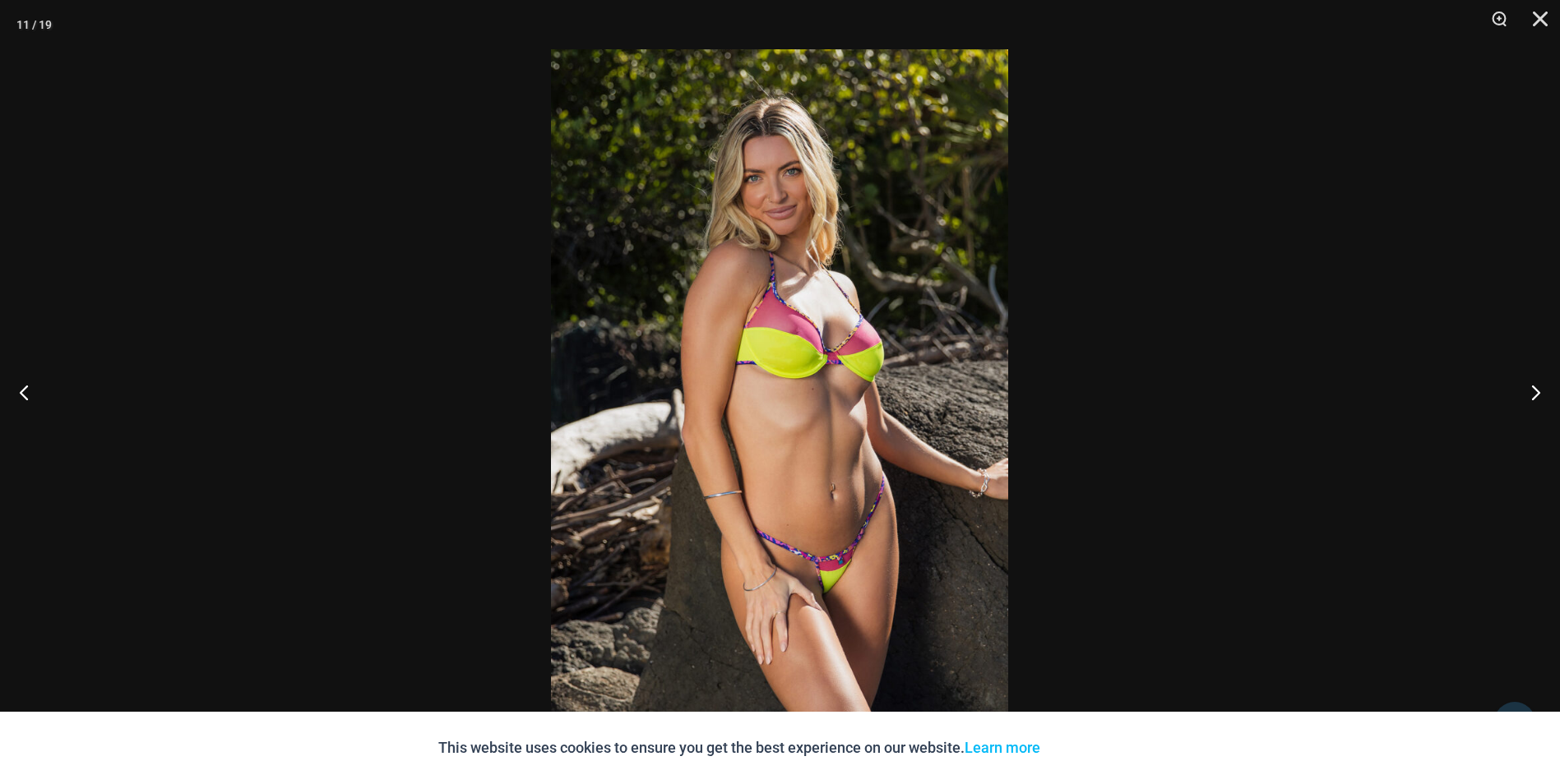
click at [1544, 390] on button "Next" at bounding box center [1528, 392] width 61 height 82
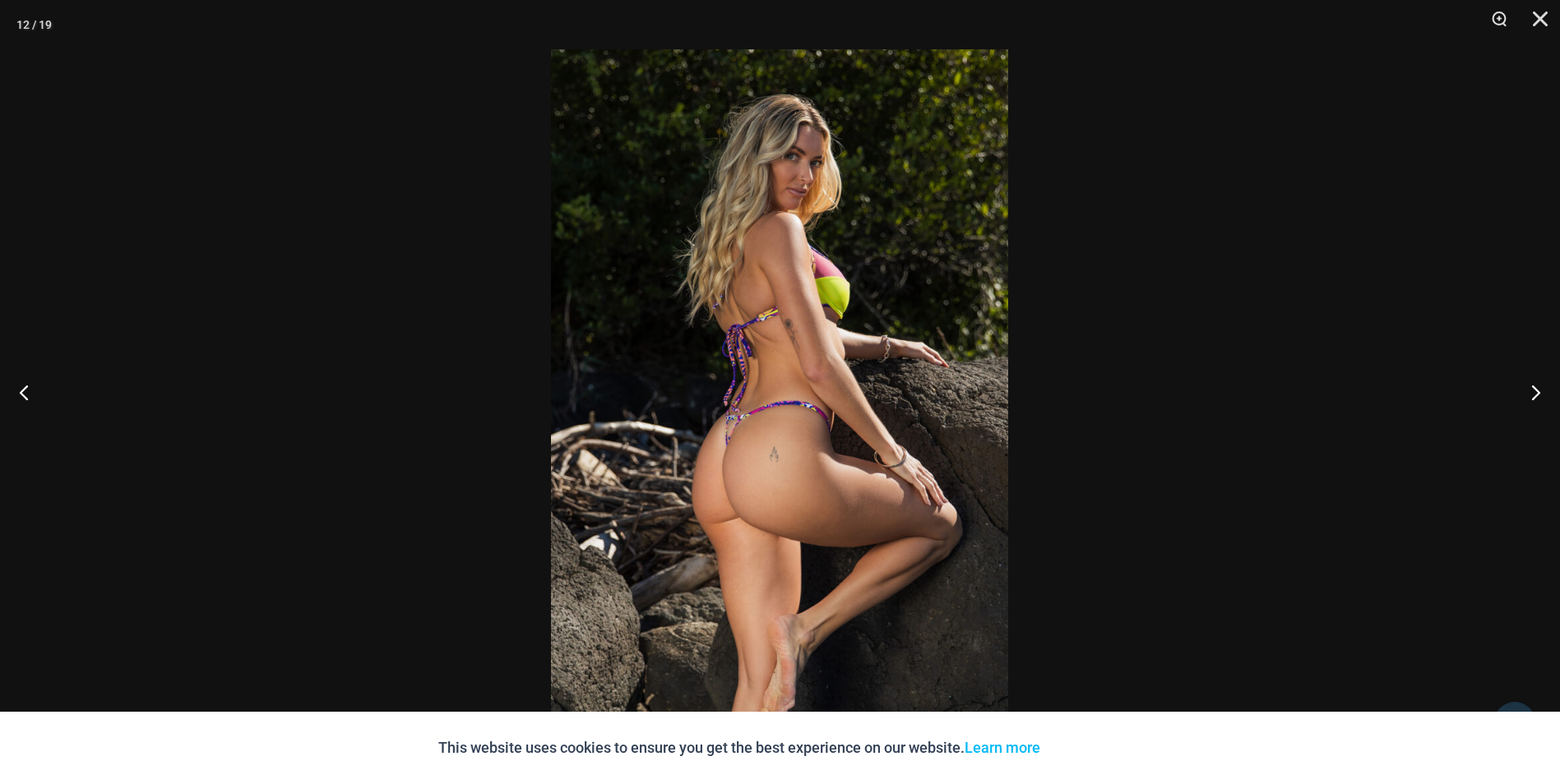
click at [1544, 390] on button "Next" at bounding box center [1528, 392] width 61 height 82
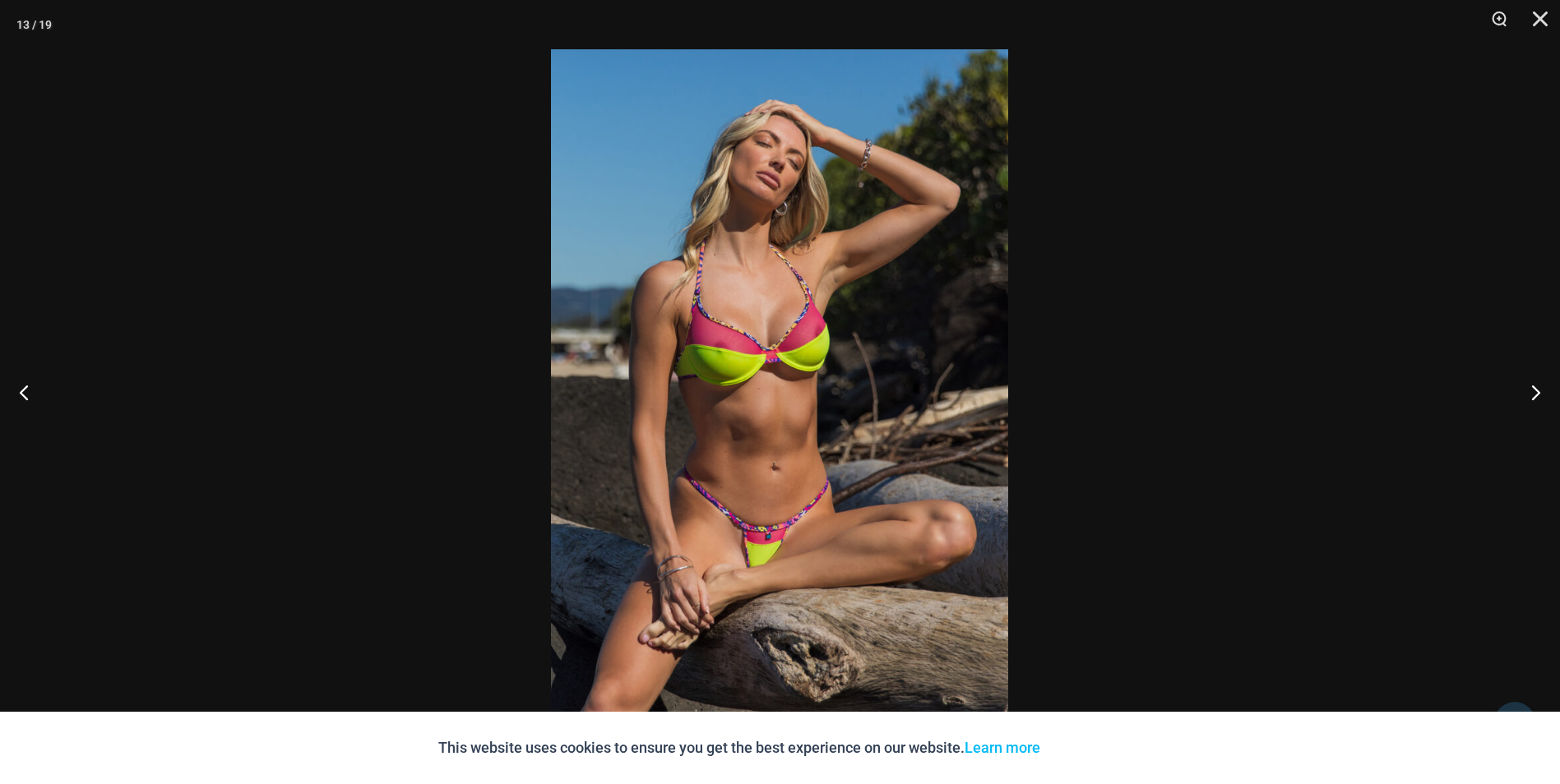
click at [1544, 390] on button "Next" at bounding box center [1528, 392] width 61 height 82
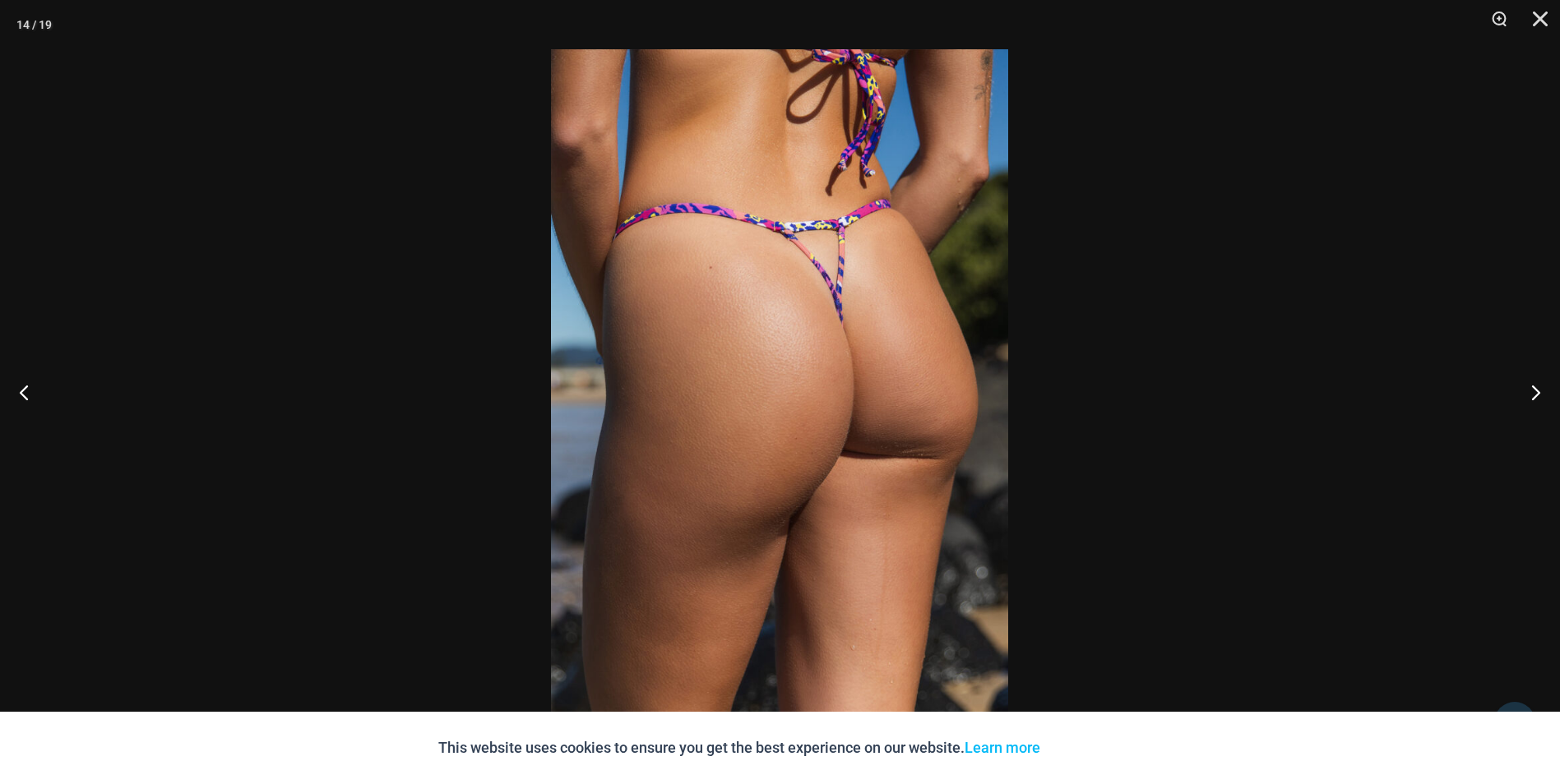
click at [1544, 390] on button "Next" at bounding box center [1528, 392] width 61 height 82
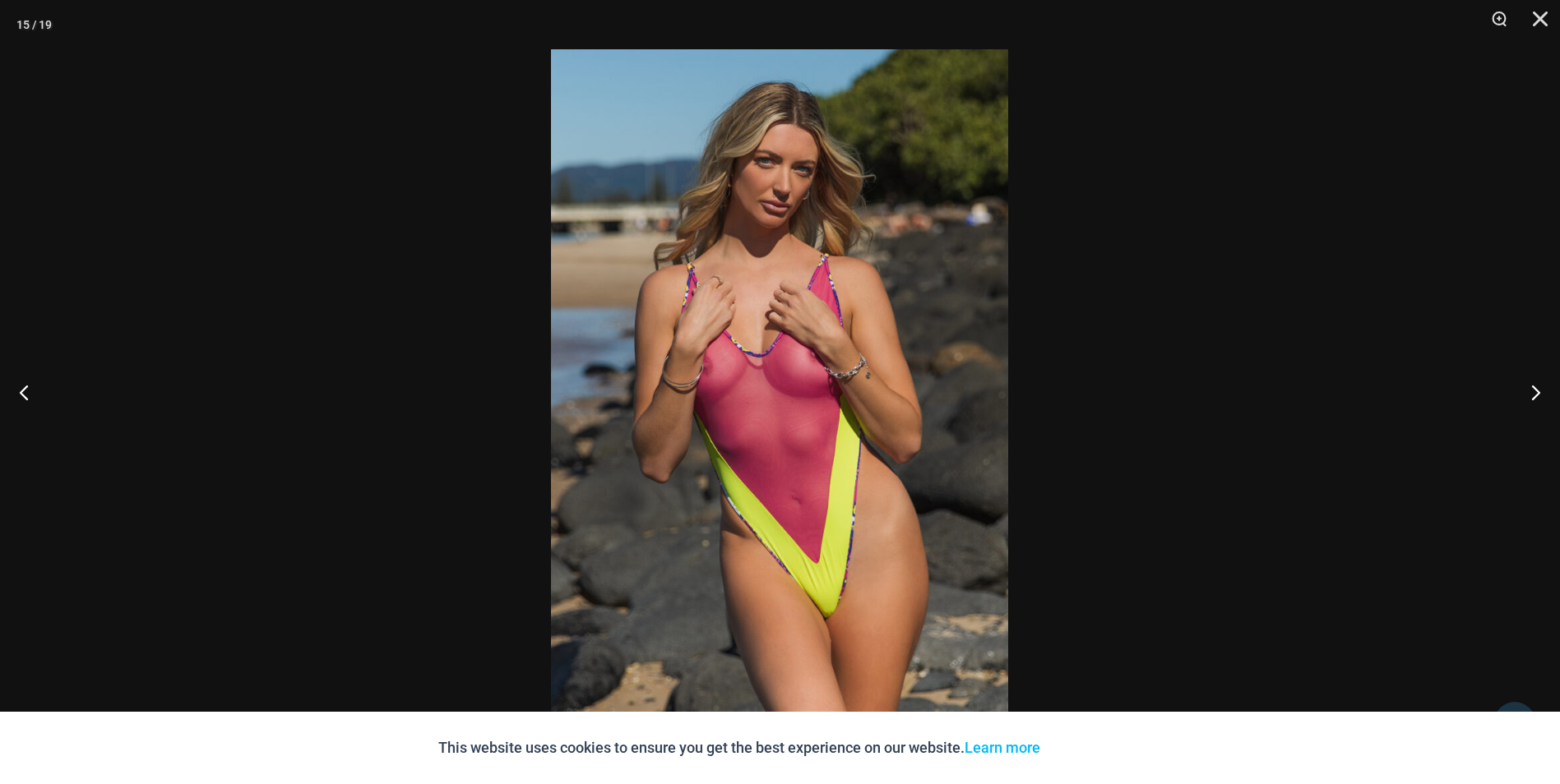
click at [1544, 390] on button "Next" at bounding box center [1528, 392] width 61 height 82
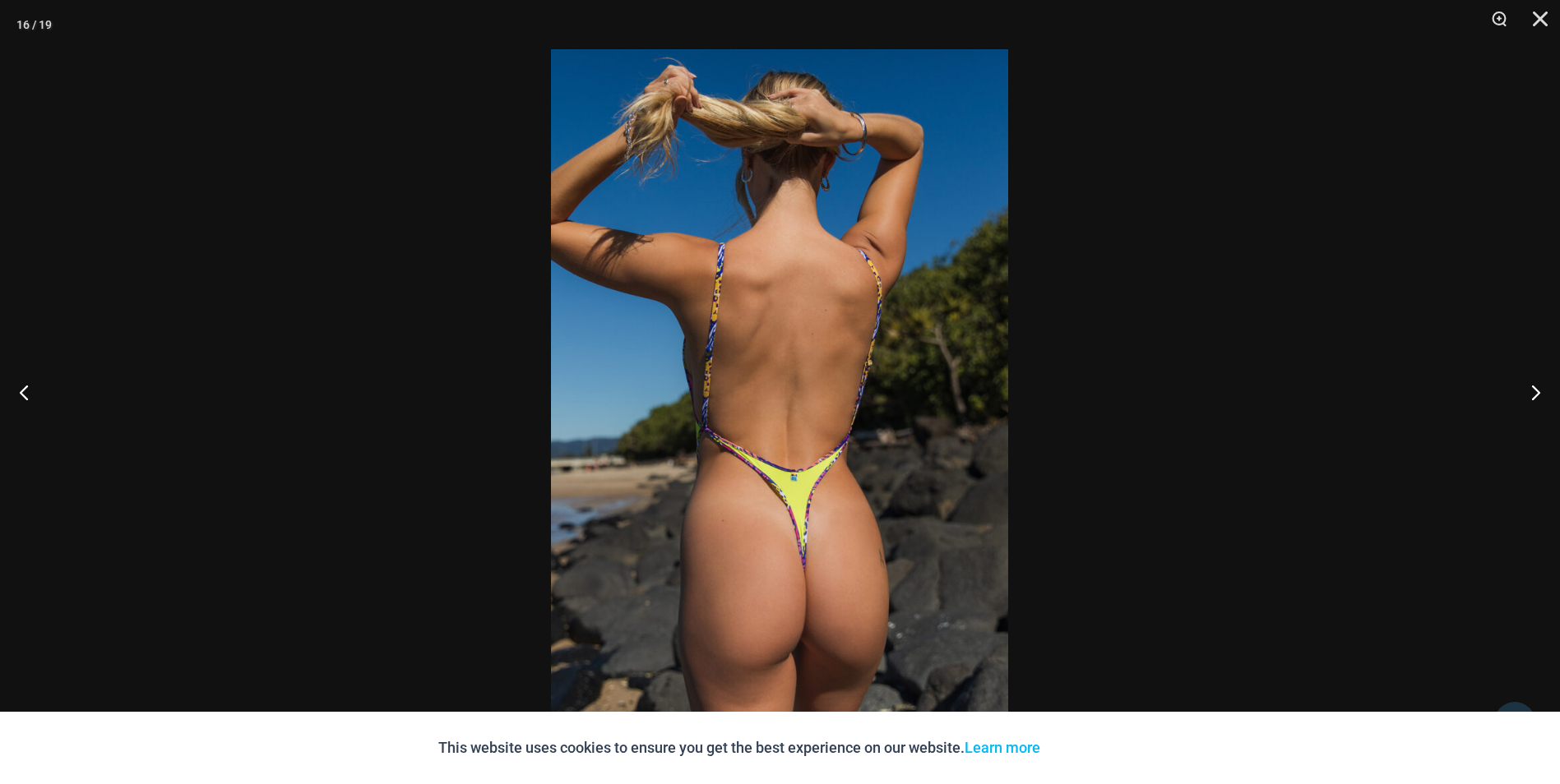
click at [1544, 390] on button "Next" at bounding box center [1528, 392] width 61 height 82
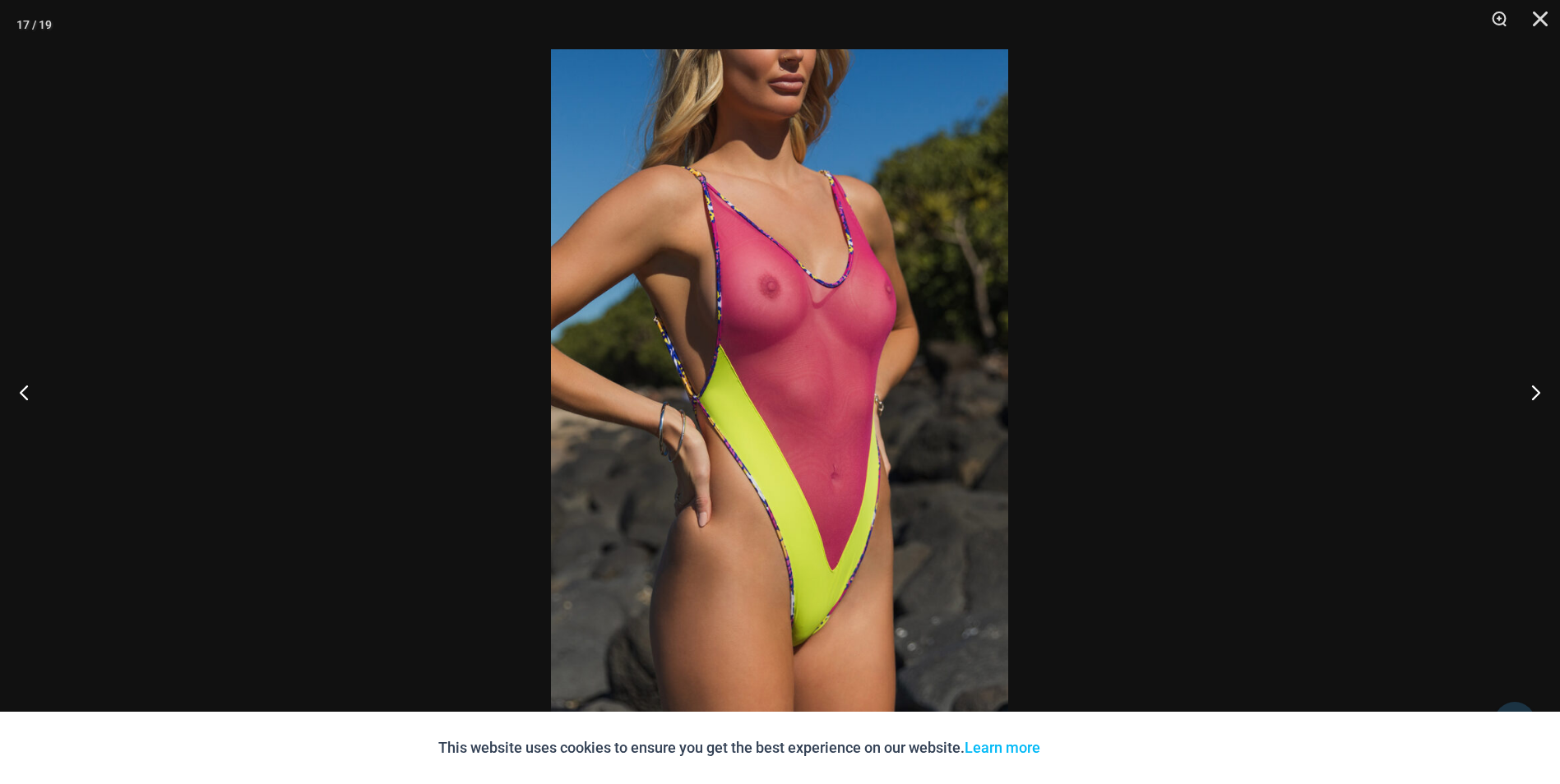
click at [1544, 390] on button "Next" at bounding box center [1528, 392] width 61 height 82
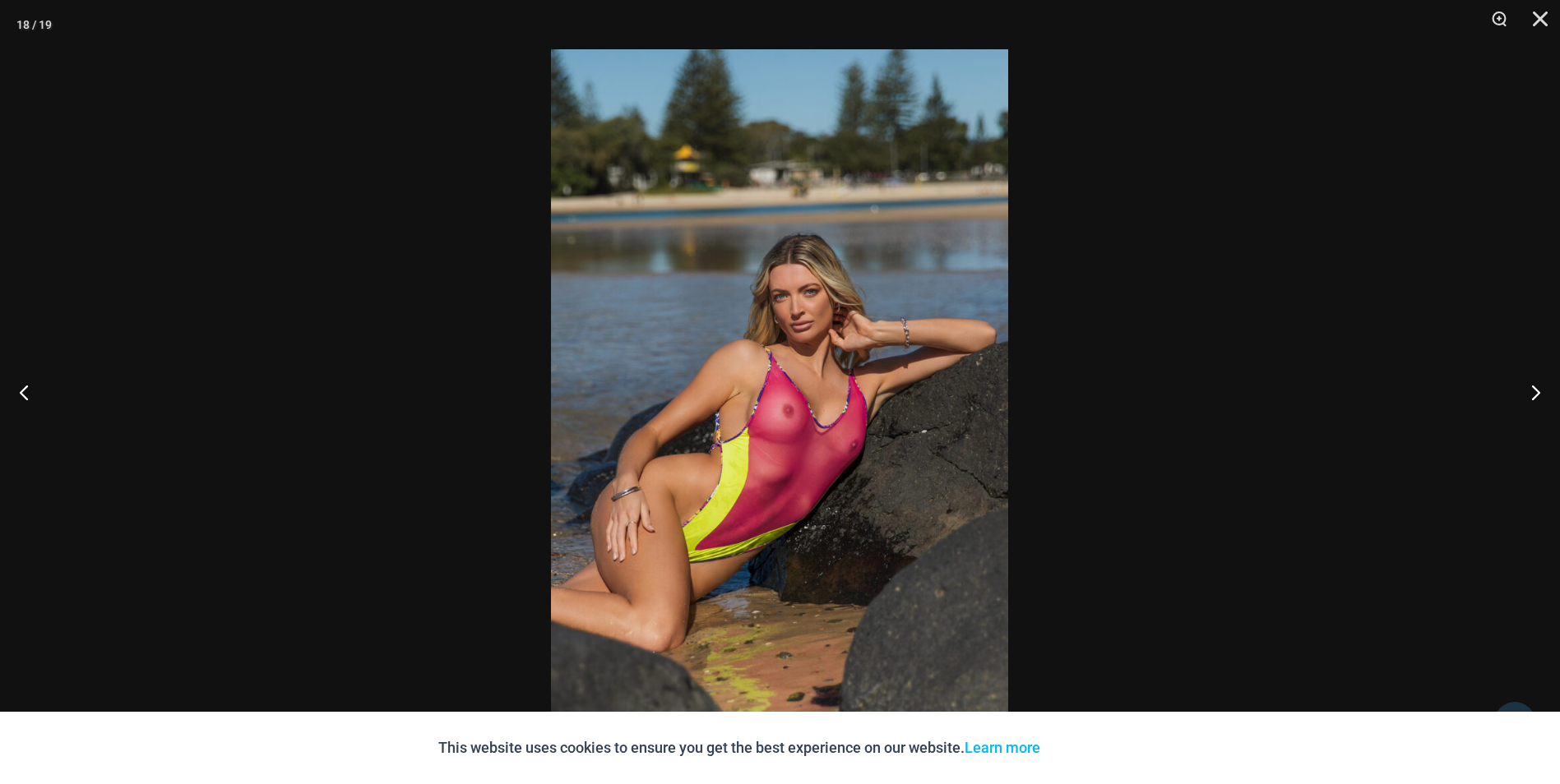
click at [1544, 390] on button "Next" at bounding box center [1528, 392] width 61 height 82
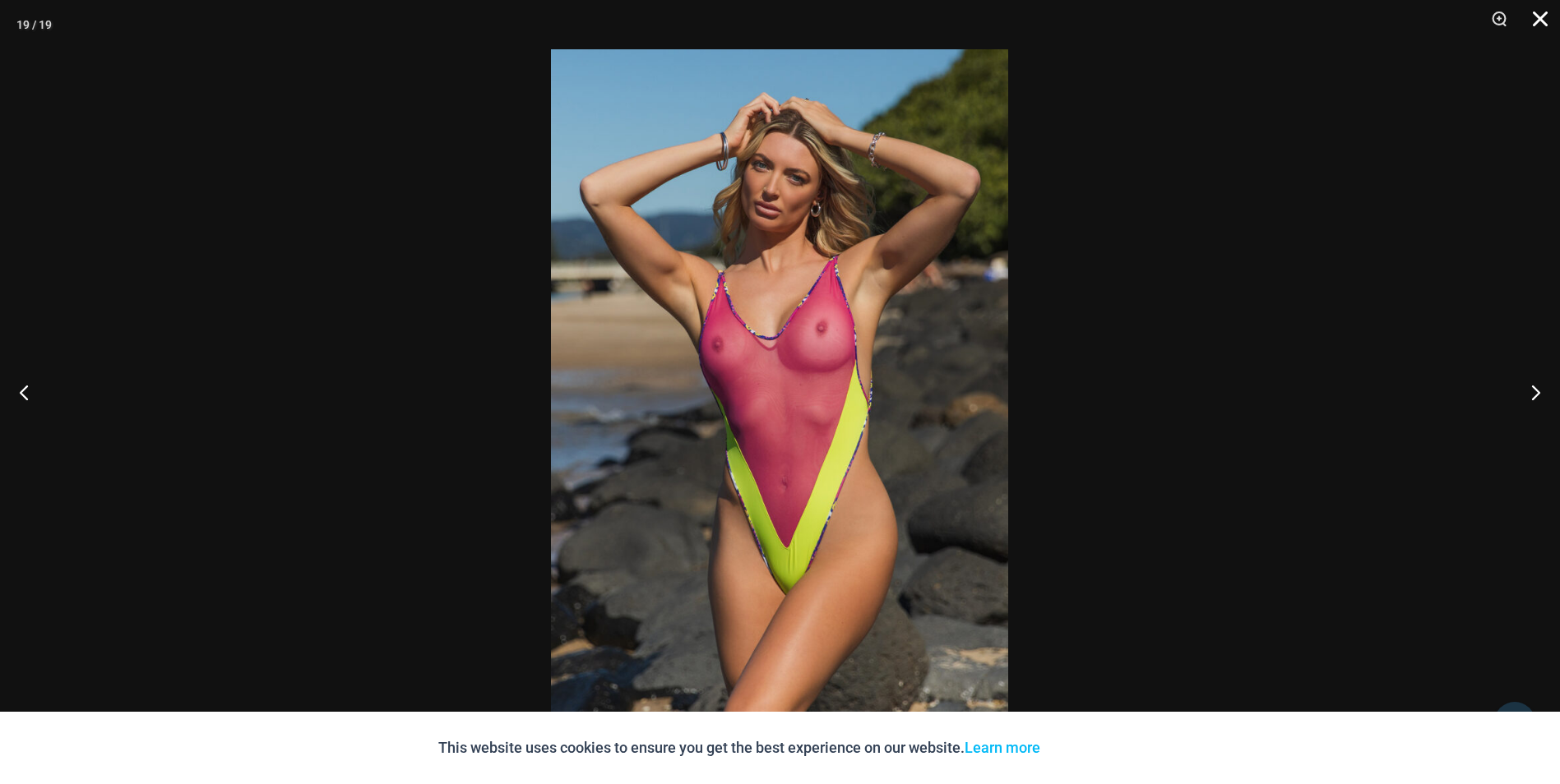
click at [1532, 7] on button "Close" at bounding box center [1534, 24] width 41 height 49
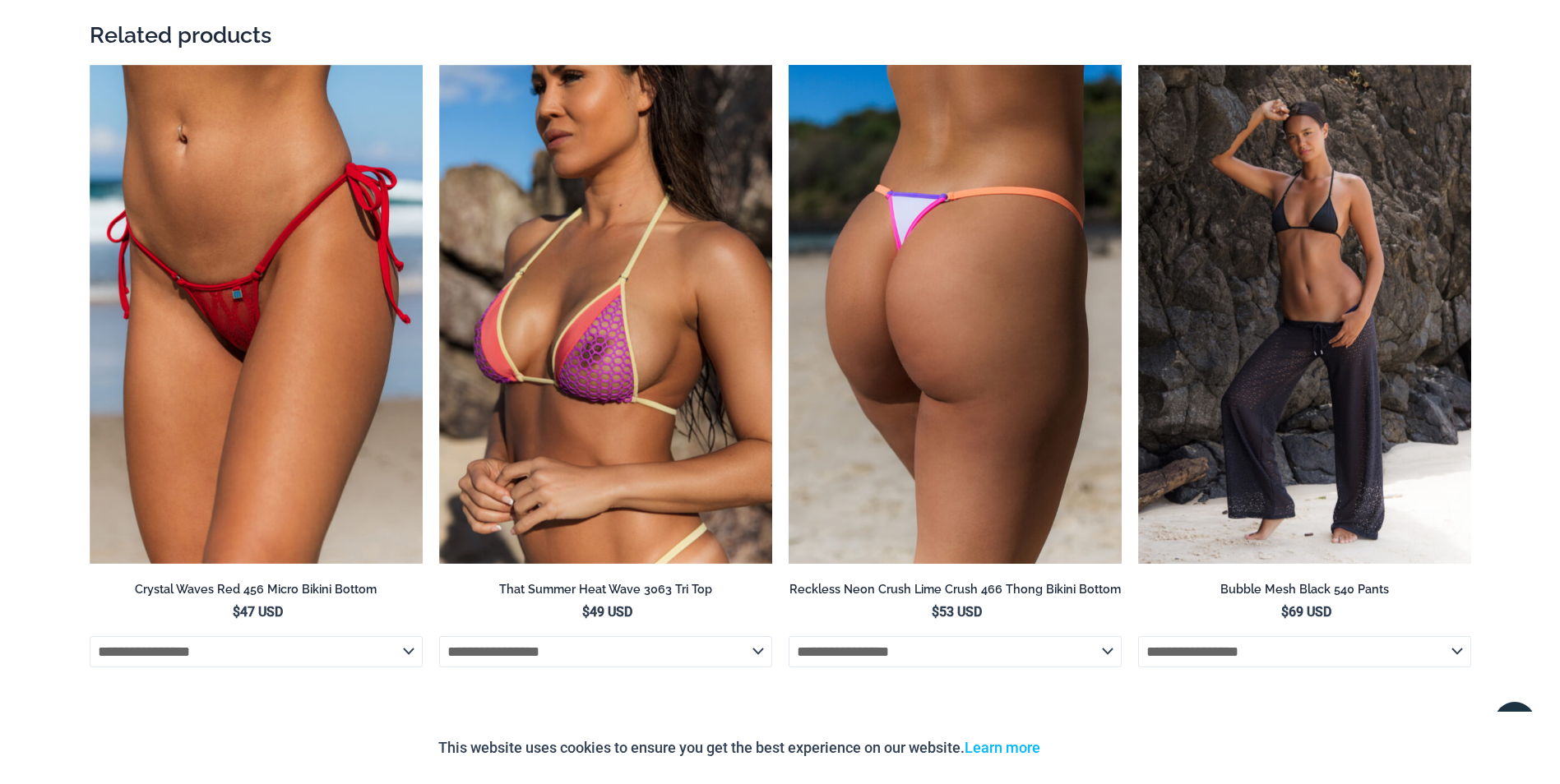
scroll to position [3945, 0]
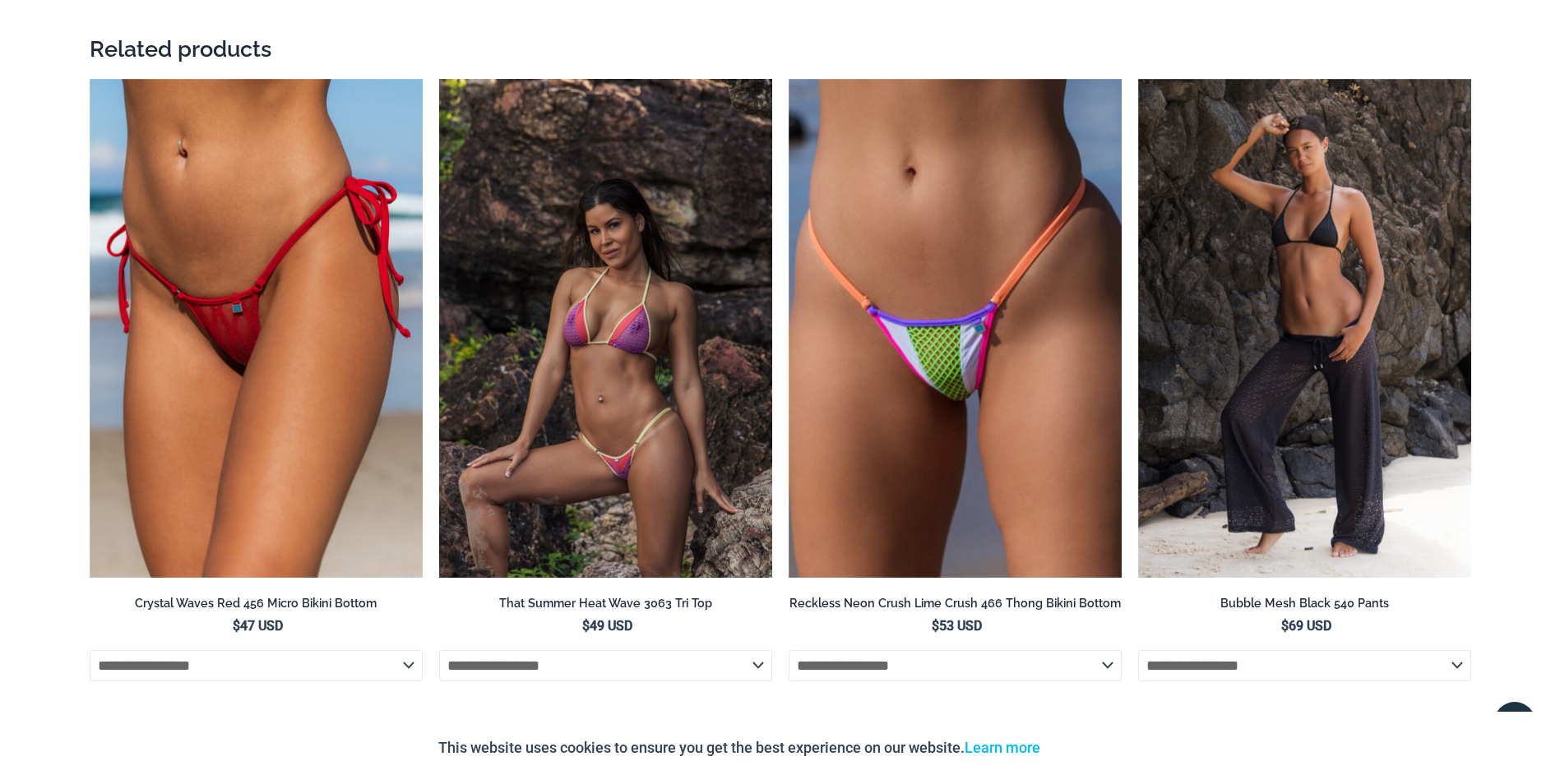
click at [624, 264] on img at bounding box center [605, 328] width 333 height 499
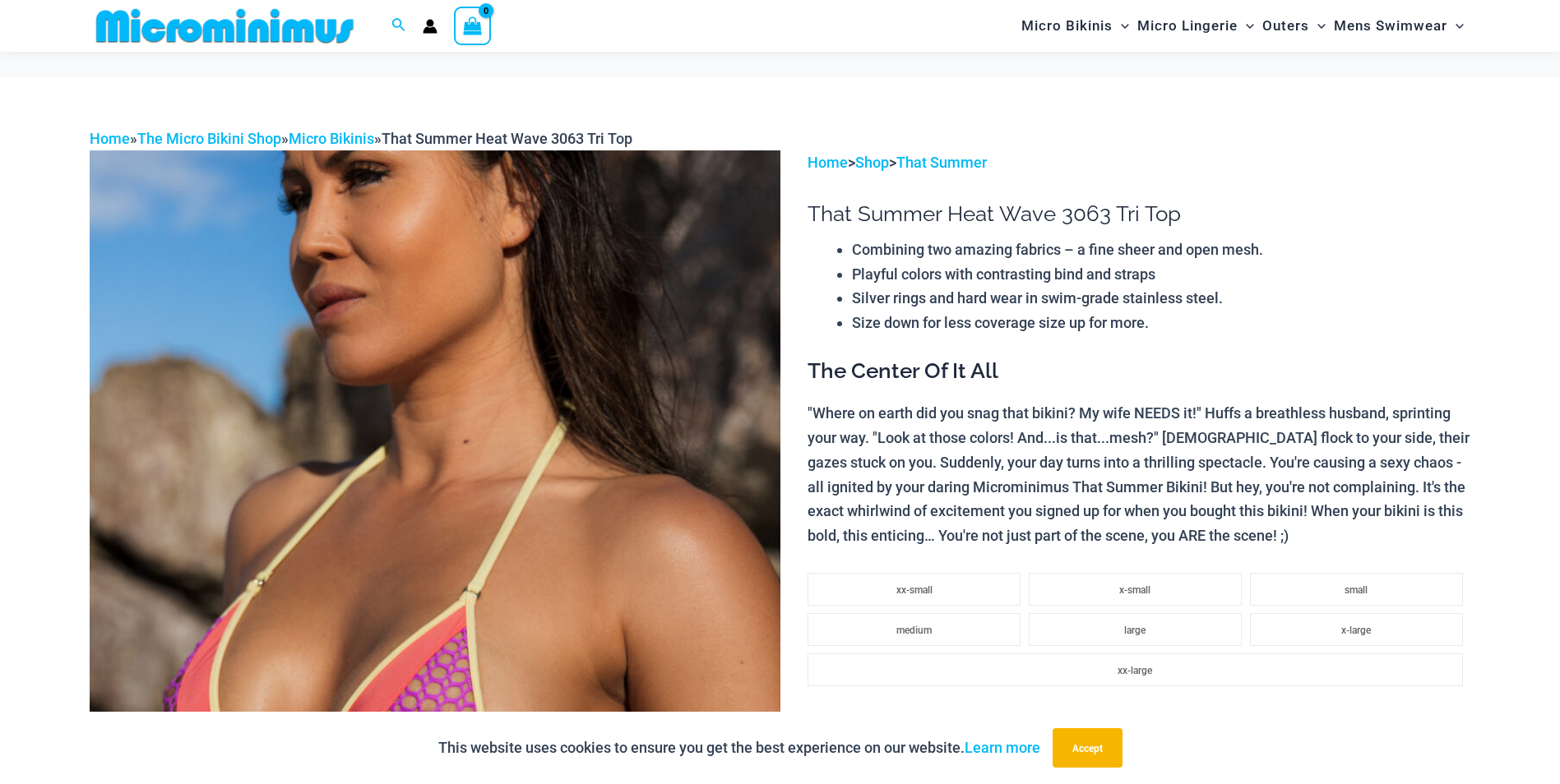
scroll to position [244, 0]
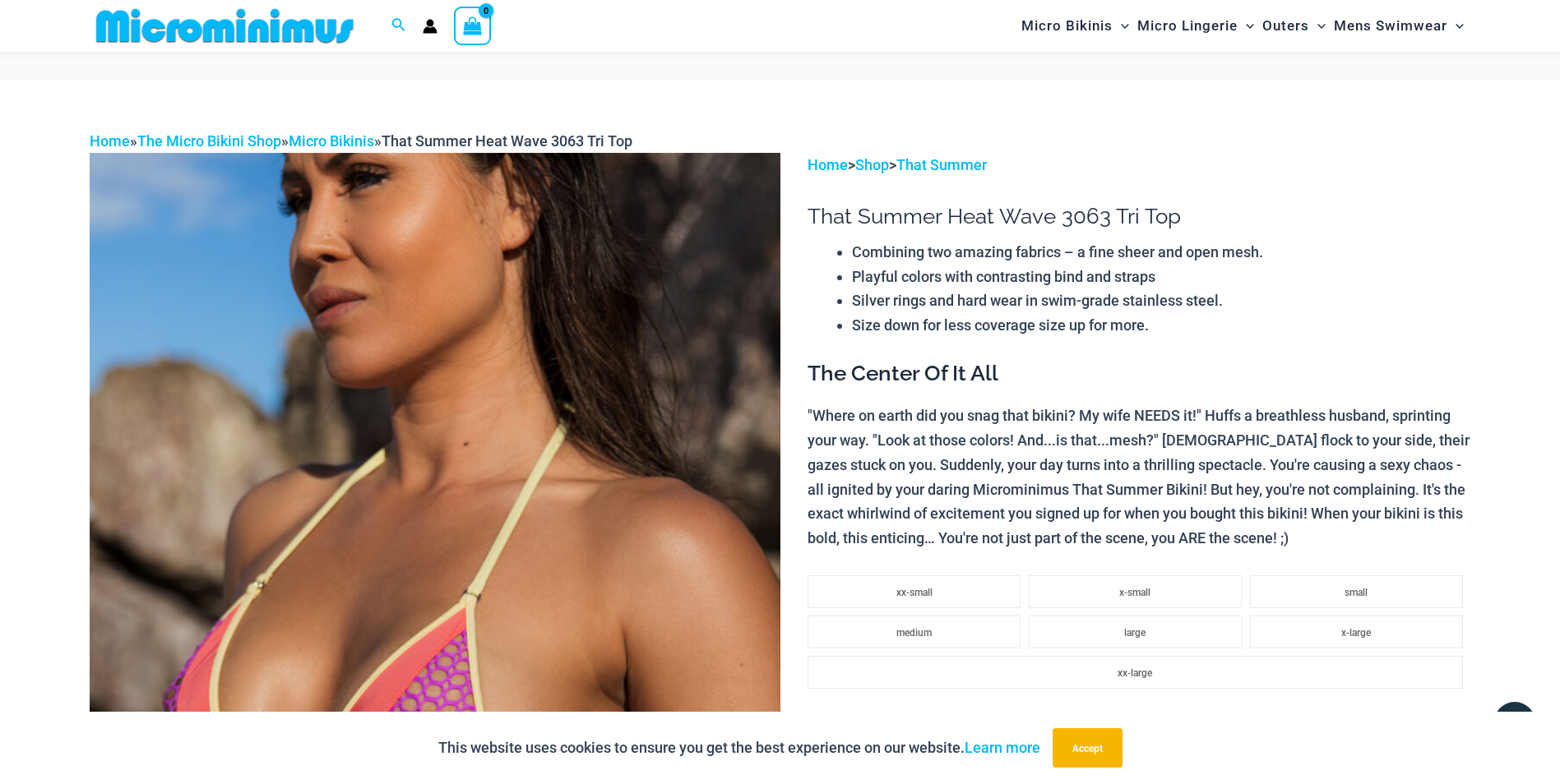
drag, startPoint x: 582, startPoint y: 480, endPoint x: 1546, endPoint y: 441, distance: 964.8
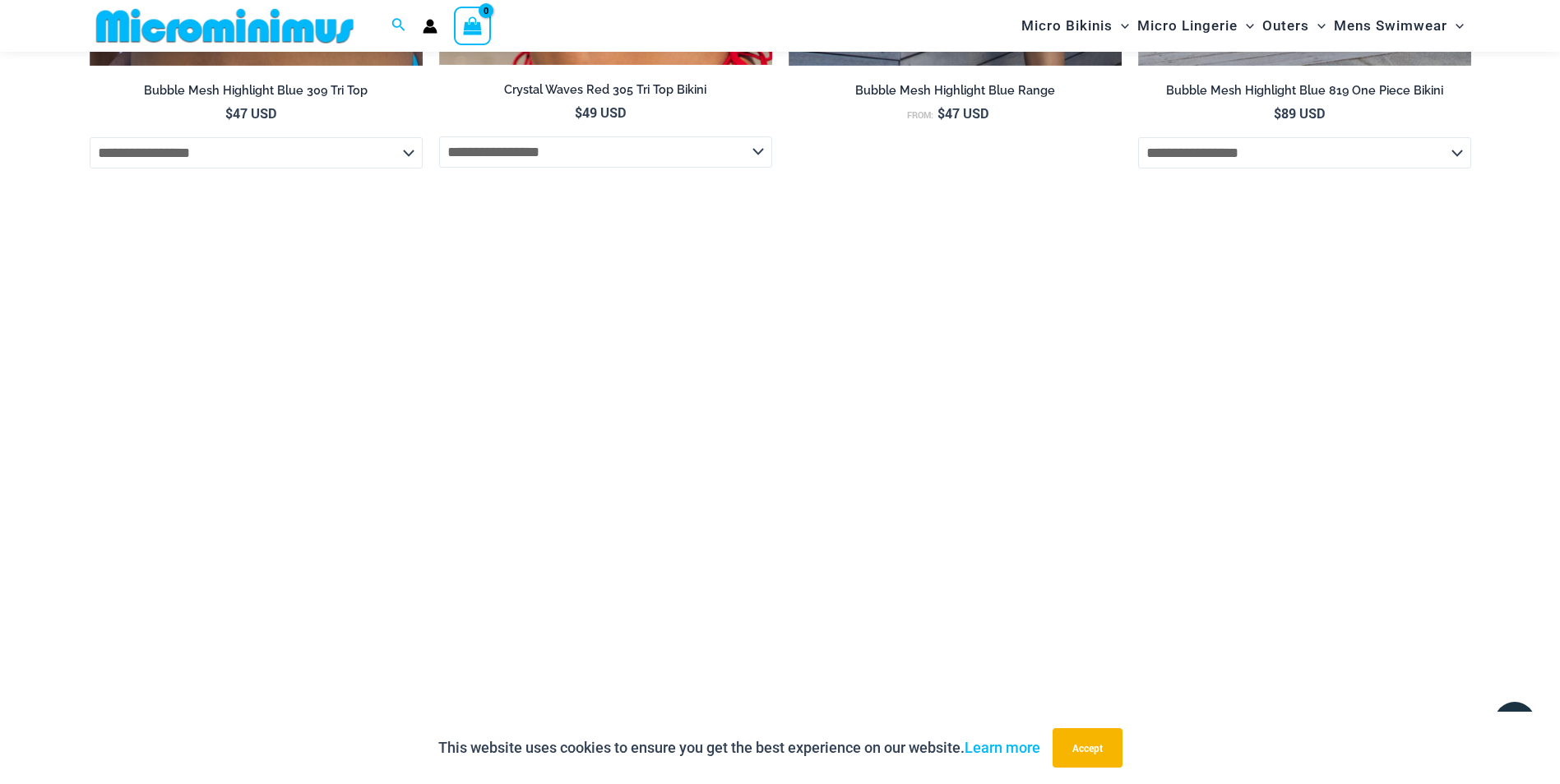
scroll to position [4682, 0]
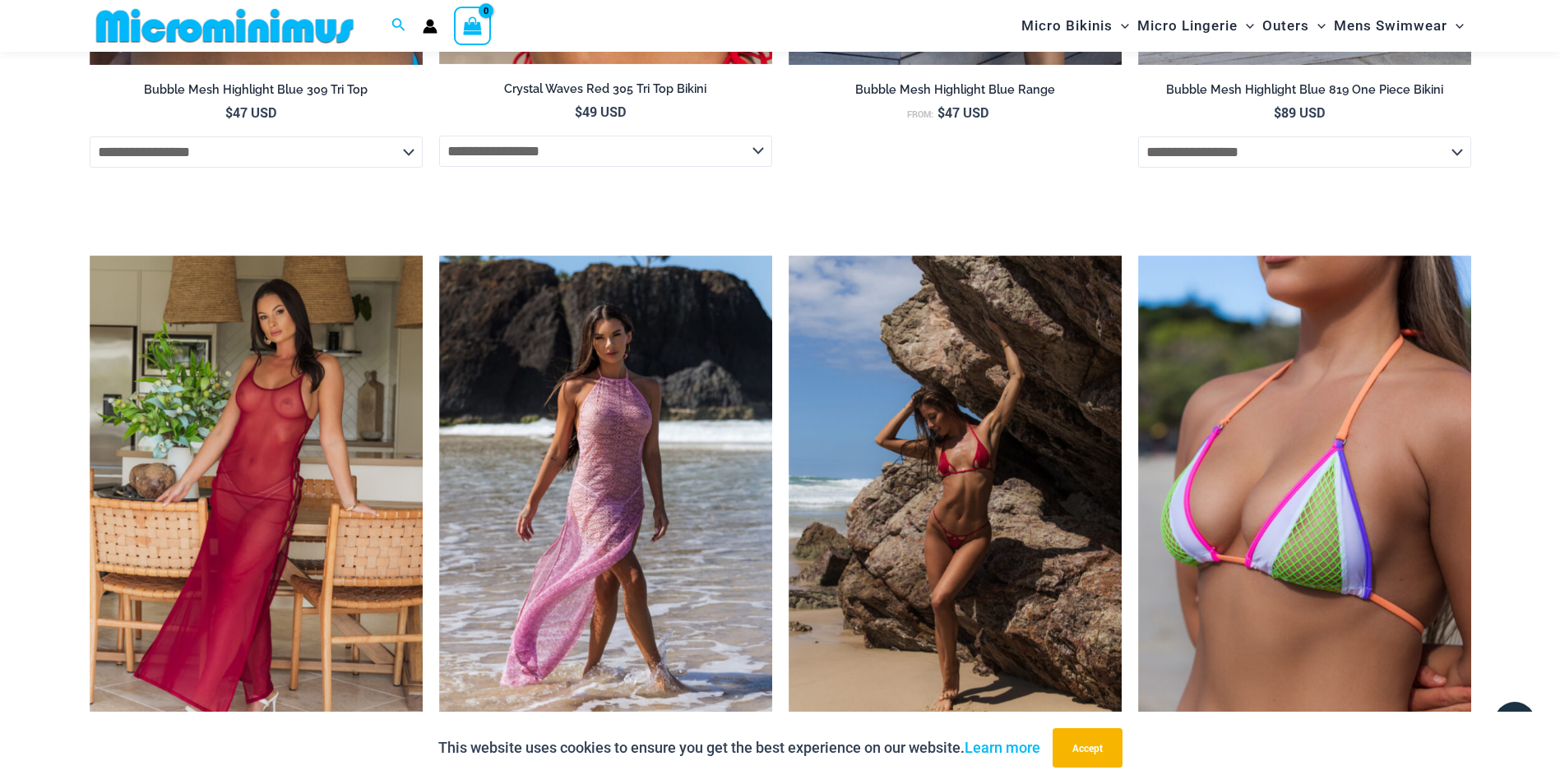
drag, startPoint x: 665, startPoint y: 275, endPoint x: 1494, endPoint y: 295, distance: 829.2
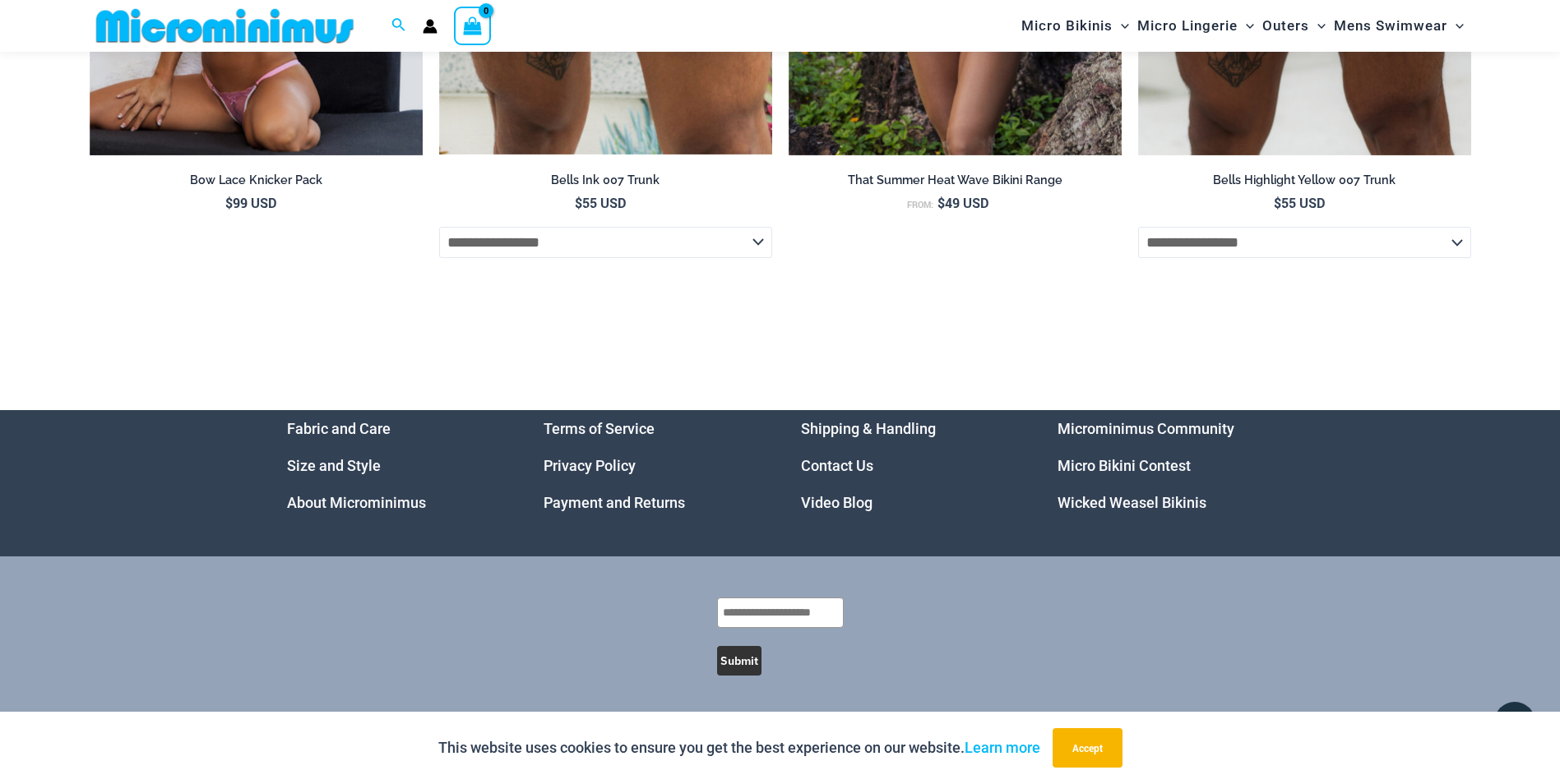
scroll to position [8709, 0]
